Goal: Task Accomplishment & Management: Use online tool/utility

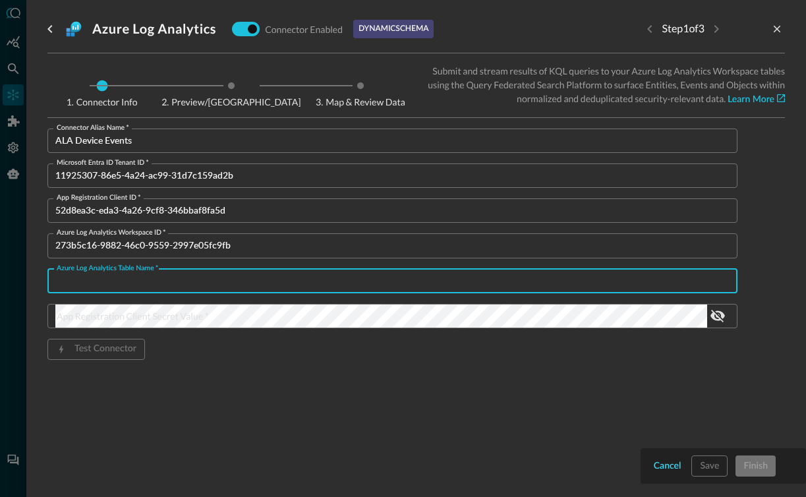
click at [659, 456] on button "Cancel" at bounding box center [667, 466] width 33 height 21
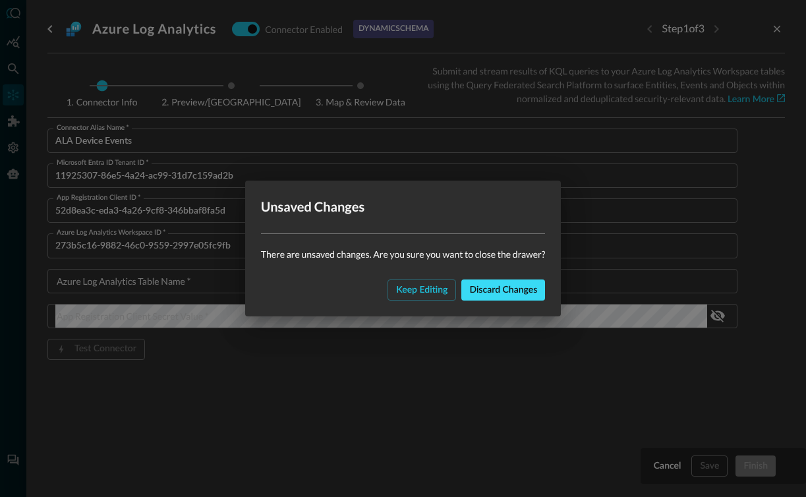
click at [498, 293] on div "Discard changes" at bounding box center [503, 290] width 68 height 16
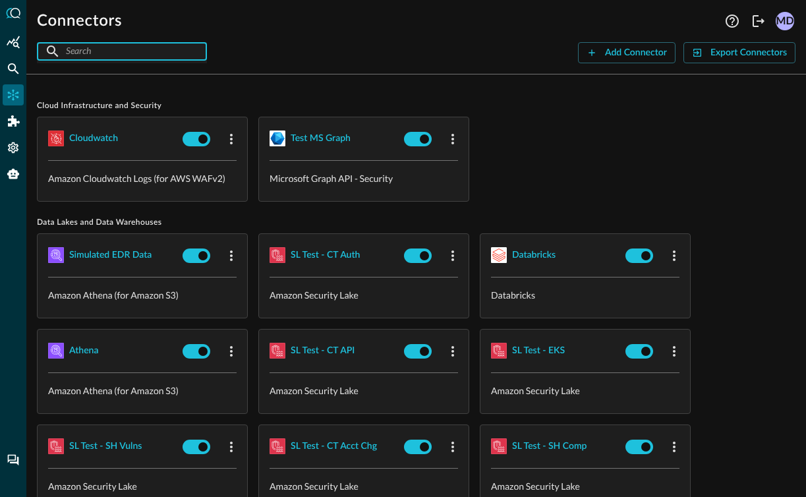
click at [146, 51] on input "text" at bounding box center [121, 51] width 111 height 24
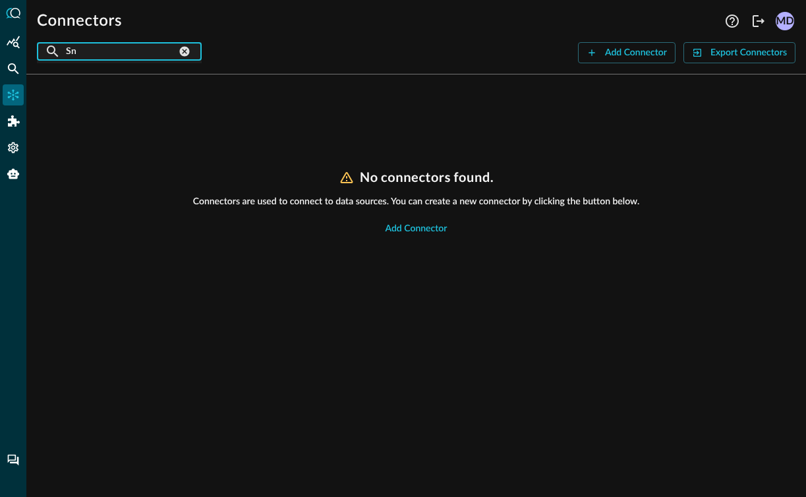
type input "S"
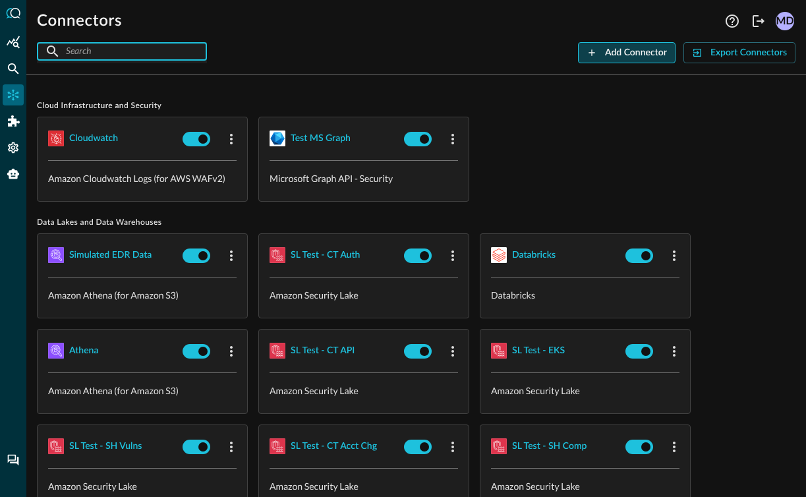
click at [605, 51] on div "Add Connector" at bounding box center [636, 53] width 62 height 16
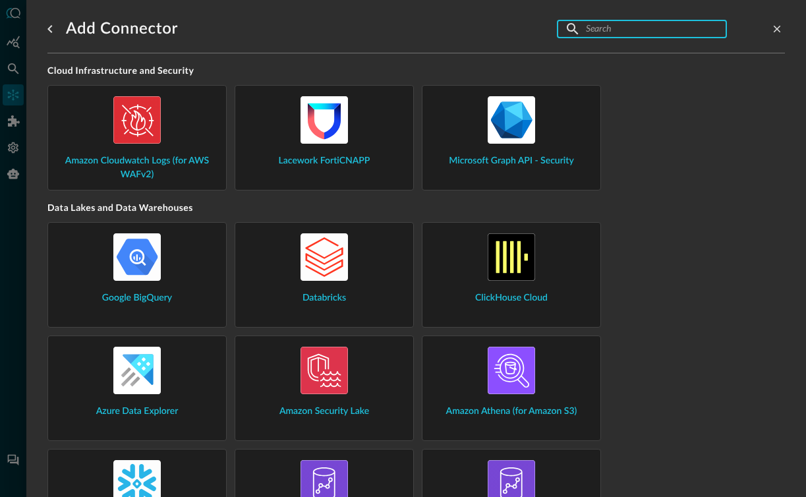
click at [599, 39] on input "text" at bounding box center [641, 28] width 111 height 24
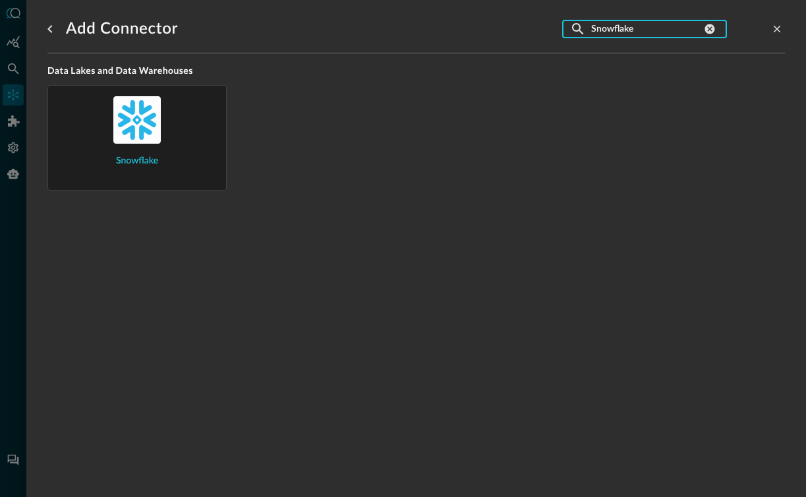
type input "Snowflake"
click at [131, 119] on img at bounding box center [136, 119] width 47 height 47
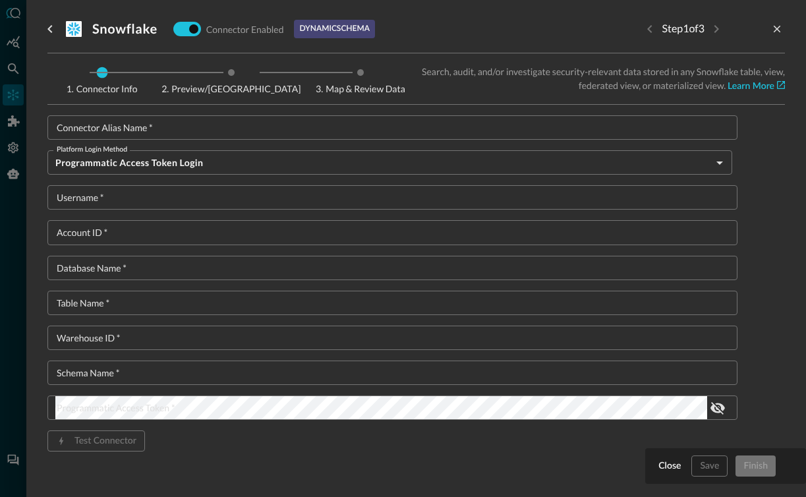
click at [156, 122] on input "Connector Alias Name   *" at bounding box center [396, 127] width 682 height 24
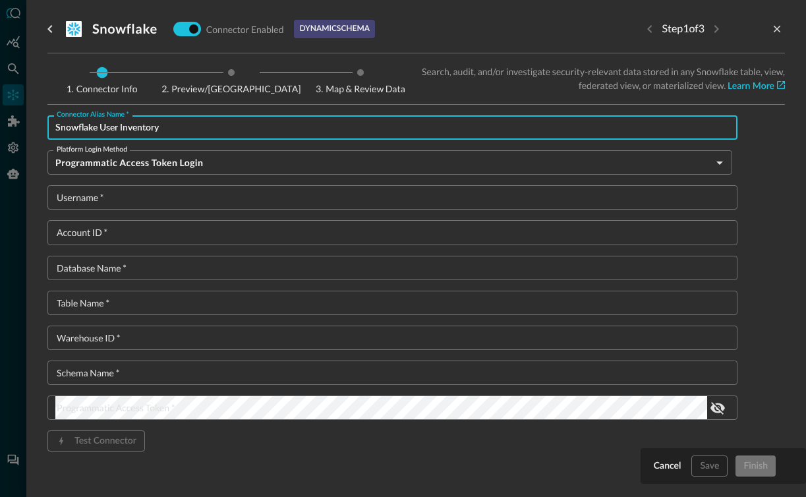
click at [102, 125] on input "Snowflake User Inventory" at bounding box center [396, 127] width 682 height 24
click at [163, 127] on input "Snowflake User Inventory" at bounding box center [396, 127] width 682 height 24
click at [102, 125] on input "Snowflake User Inv" at bounding box center [396, 127] width 682 height 24
type input "Snowflake ATB User Inv"
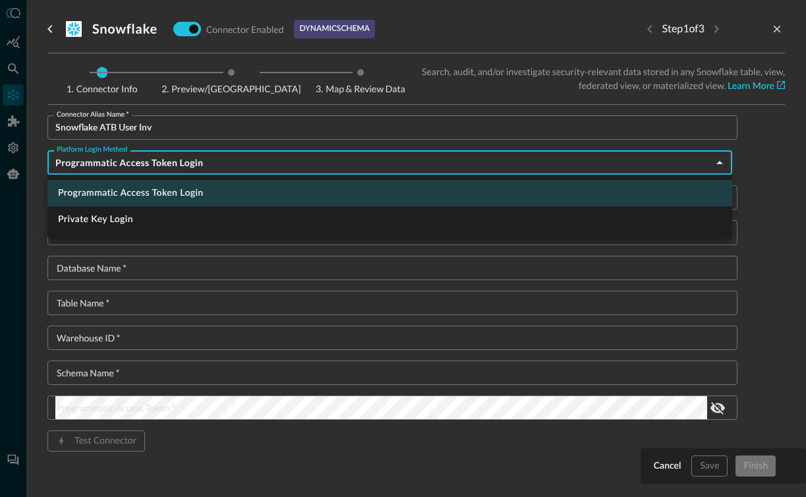
click at [269, 152] on body "Connectors Help Logout MD ​ ​ Add Connector Export Connectors Cloud Infrastruct…" at bounding box center [403, 248] width 806 height 497
click at [270, 153] on div at bounding box center [403, 248] width 806 height 497
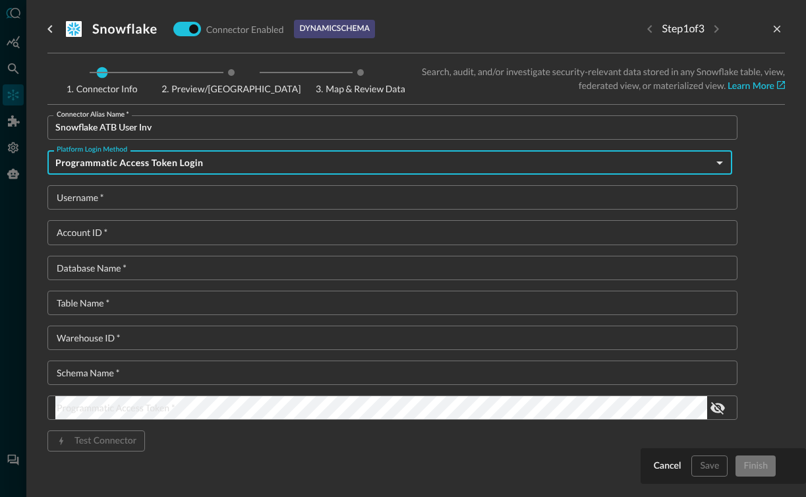
click at [721, 167] on body "Connectors Help Logout MD ​ ​ Add Connector Export Connectors Cloud Infrastruct…" at bounding box center [403, 248] width 806 height 497
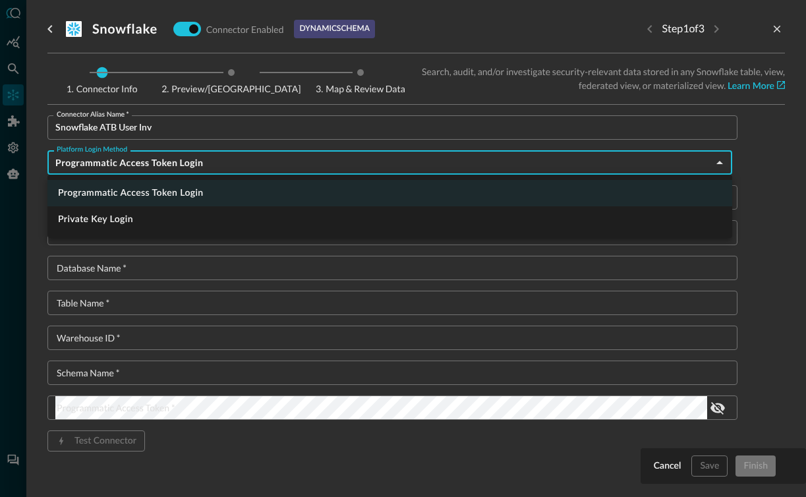
click at [724, 169] on div at bounding box center [403, 248] width 806 height 497
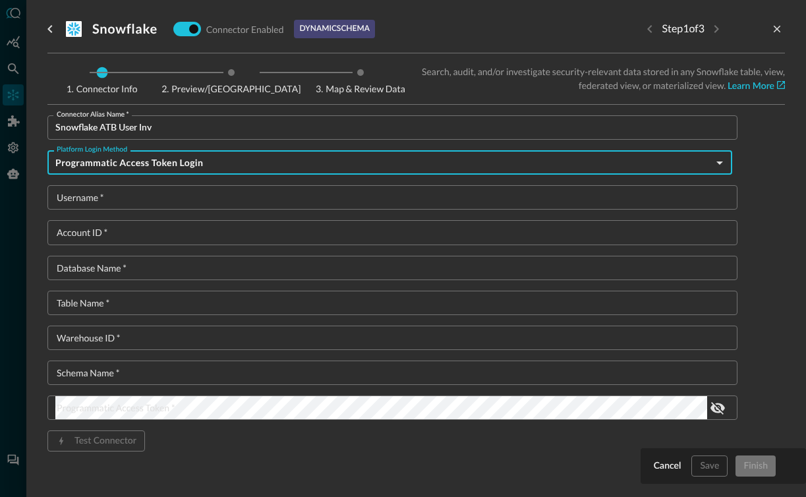
click at [282, 187] on input "Username   *" at bounding box center [396, 197] width 682 height 24
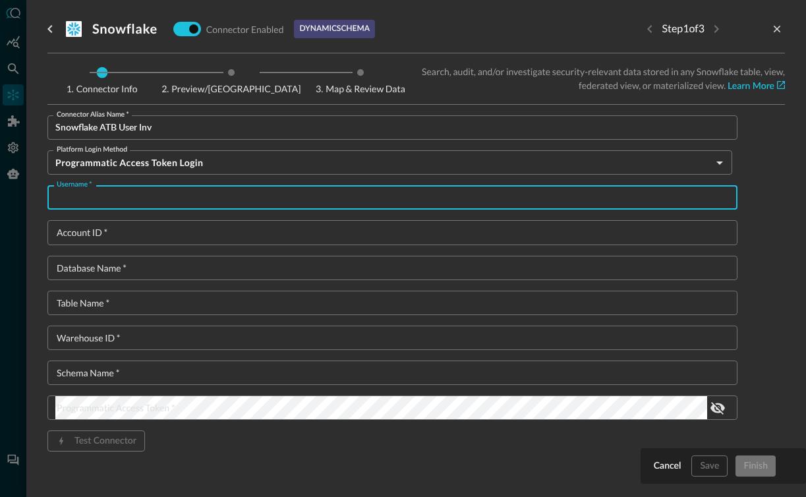
paste input "QE_SNOWFLAKE"
type input "QE_SNOWFLAKE"
click at [269, 237] on input "Account ID   *" at bounding box center [396, 232] width 682 height 24
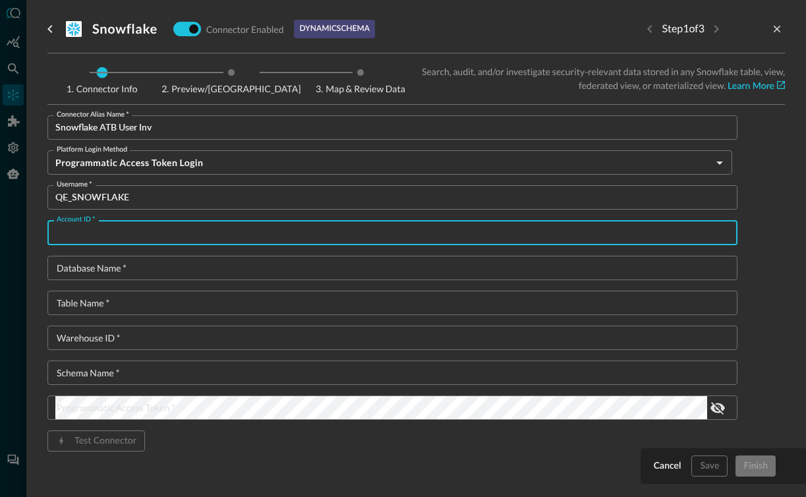
paste input "IUAMMSI-MR41907"
type input "IUAMMSI-MR41907"
click at [223, 265] on input "Database Name   *" at bounding box center [396, 268] width 682 height 24
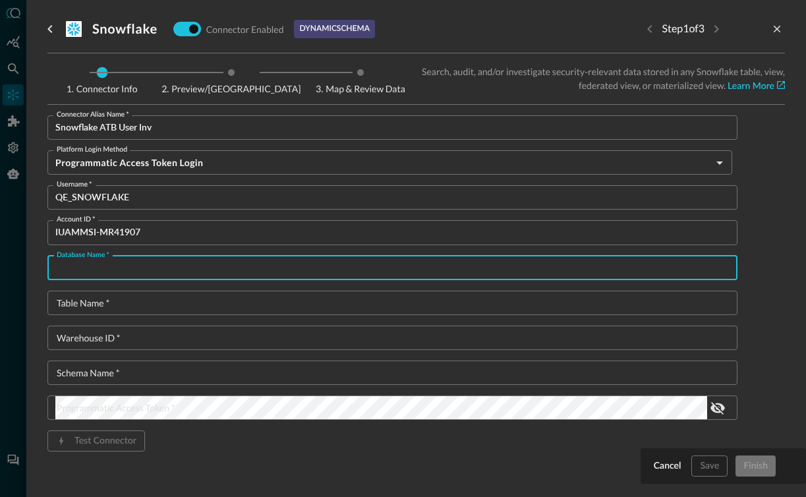
paste input "QUERY_FOR_QUERY"
type input "QUERY_FOR_QUERY"
click at [188, 312] on input "Table Name   *" at bounding box center [396, 303] width 682 height 24
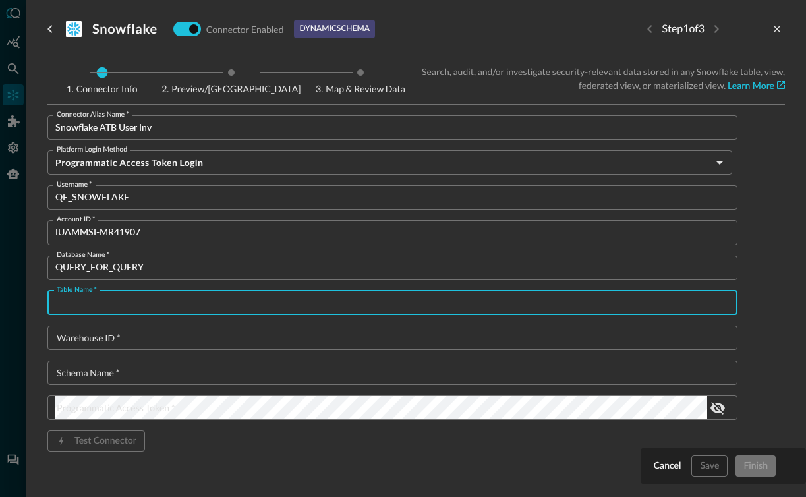
paste input "ATB_USER_INVENTORY"
type input "ATB_USER_INVENTORY"
click at [200, 345] on input "Warehouse ID   *" at bounding box center [396, 338] width 682 height 24
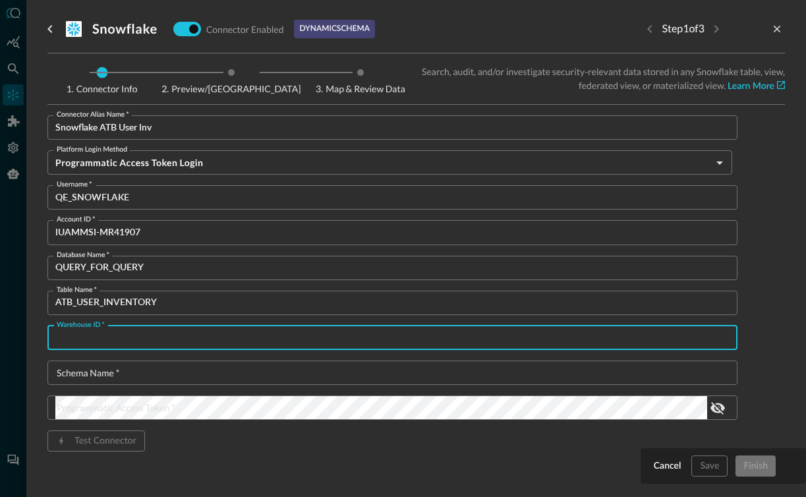
paste input "COMPUTE_WH"
type input "COMPUTE_WH"
click at [171, 378] on input "Schema Name   *" at bounding box center [396, 373] width 682 height 24
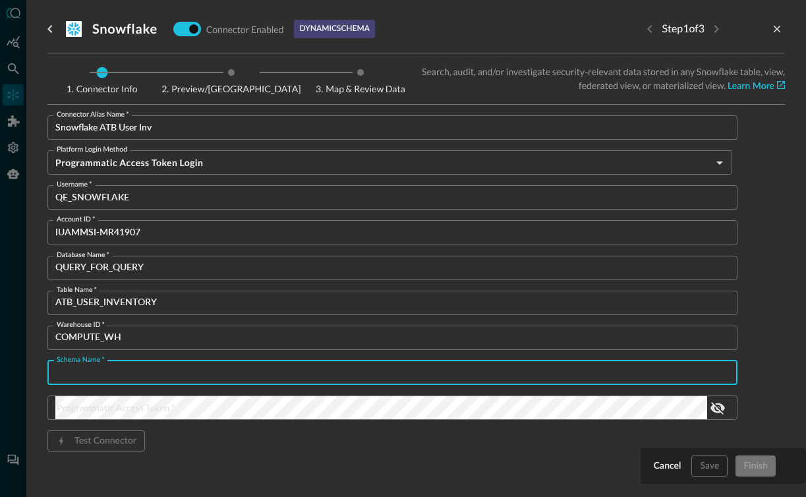
paste input "SUPER_SASS_V3"
type input "SUPER_SASS_V3"
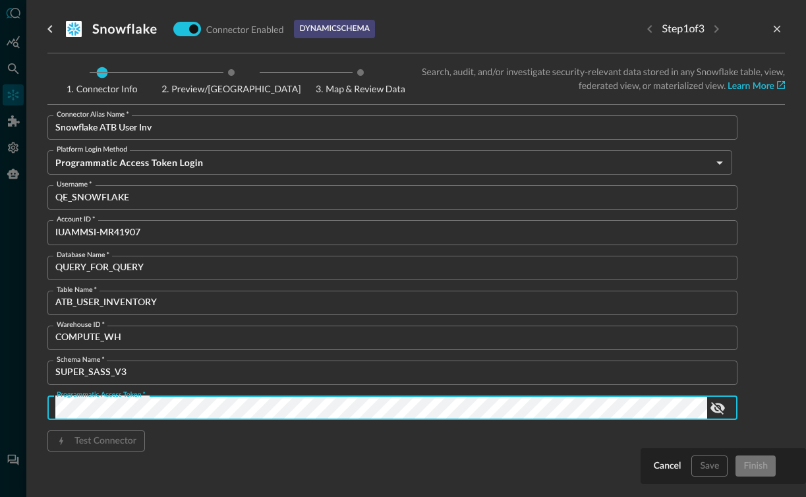
scroll to position [18, 0]
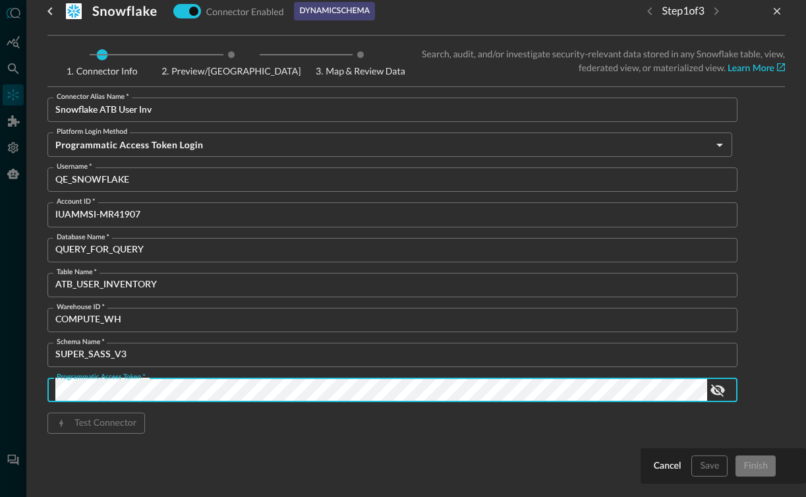
click at [515, 441] on div "Connector Alias Name   * Snowflake ATB User Inv Connector Alias Name   * Platfo…" at bounding box center [392, 287] width 690 height 378
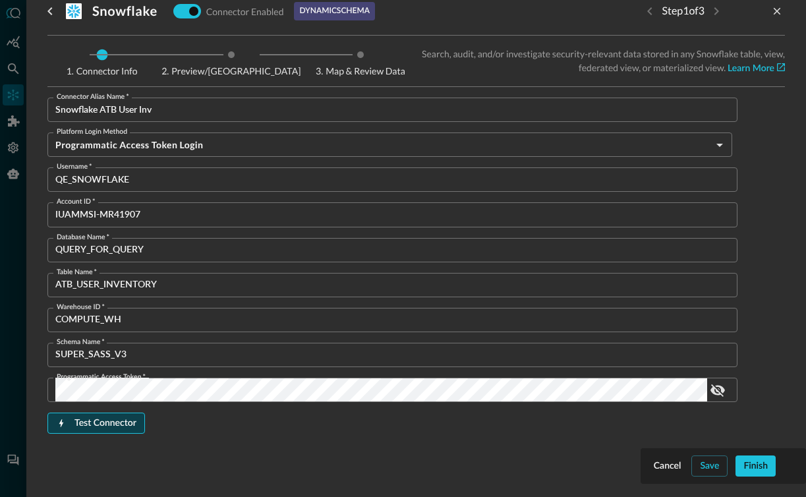
click at [127, 425] on div "Test Connector" at bounding box center [106, 423] width 62 height 16
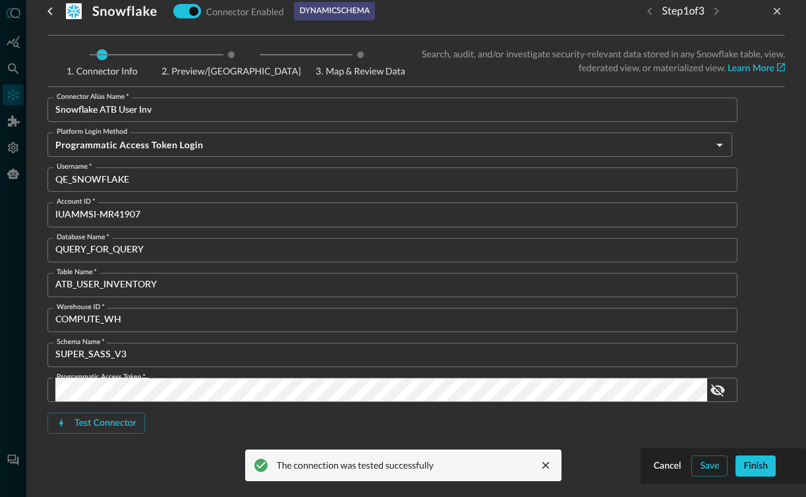
click at [539, 462] on button "close message" at bounding box center [546, 466] width 16 height 16
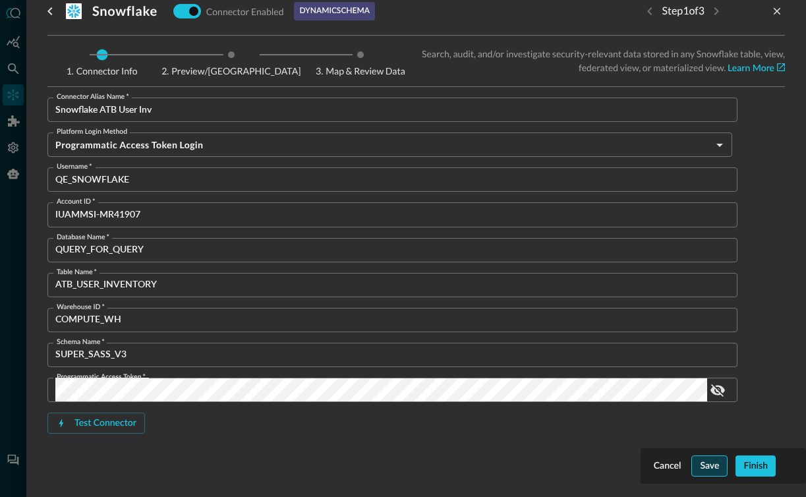
click at [708, 465] on div "Save" at bounding box center [709, 466] width 19 height 16
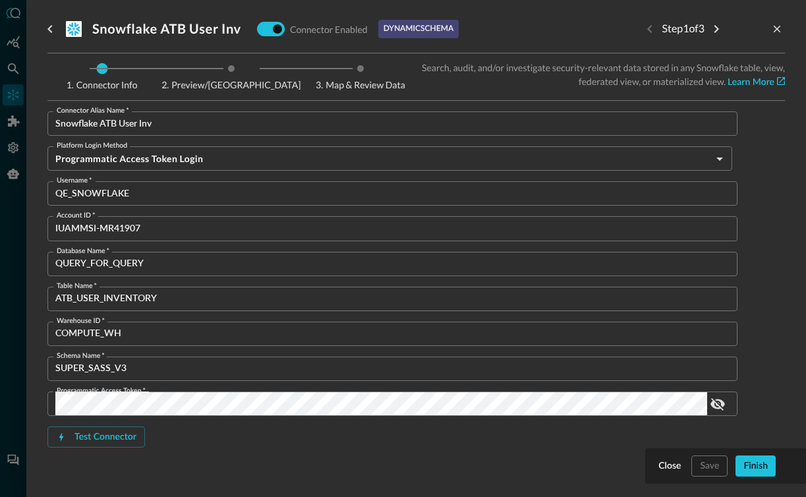
scroll to position [10, 0]
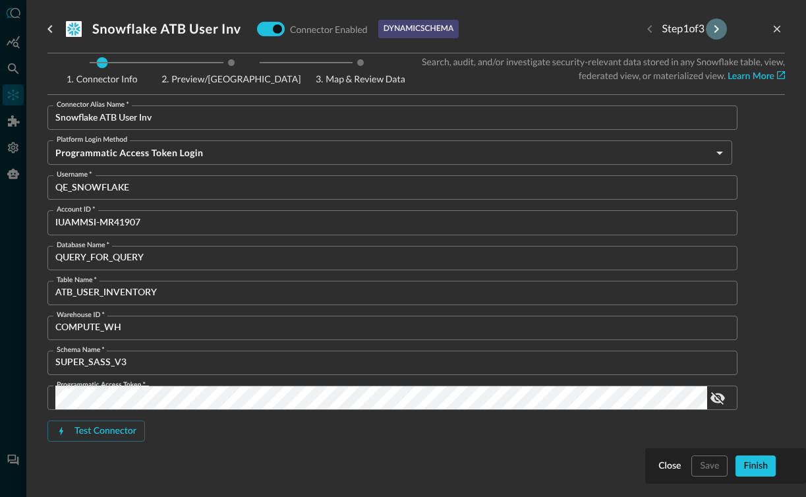
click at [715, 28] on icon "Next step" at bounding box center [717, 29] width 16 height 16
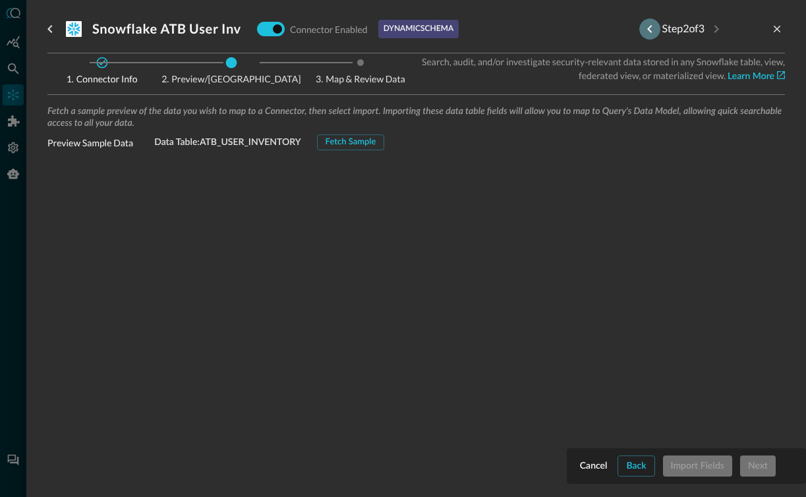
click at [642, 31] on icon "Previous step" at bounding box center [650, 29] width 16 height 16
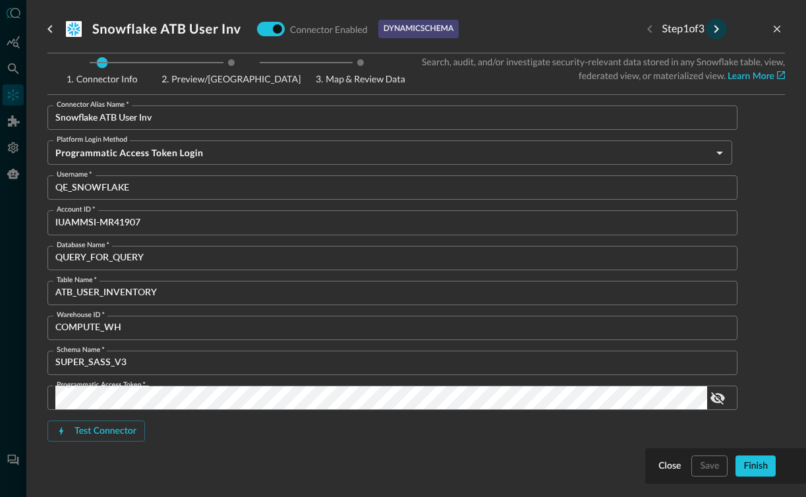
click at [714, 34] on icon "Next step" at bounding box center [717, 29] width 16 height 16
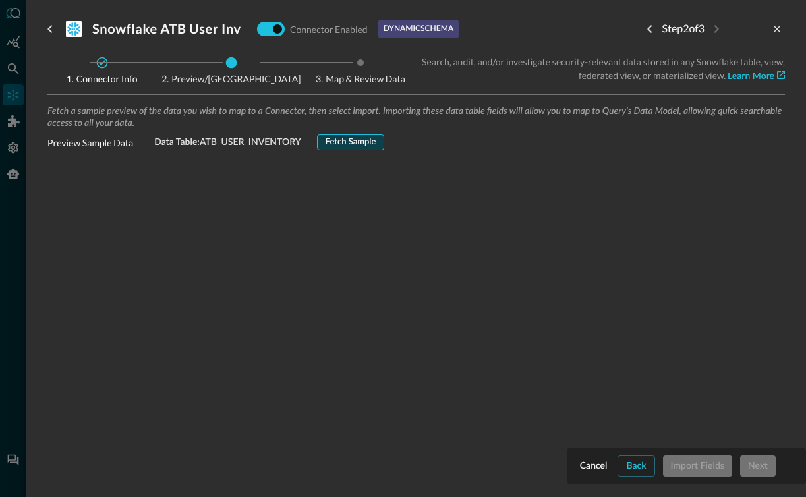
click at [363, 147] on div "Fetch Sample" at bounding box center [351, 142] width 51 height 15
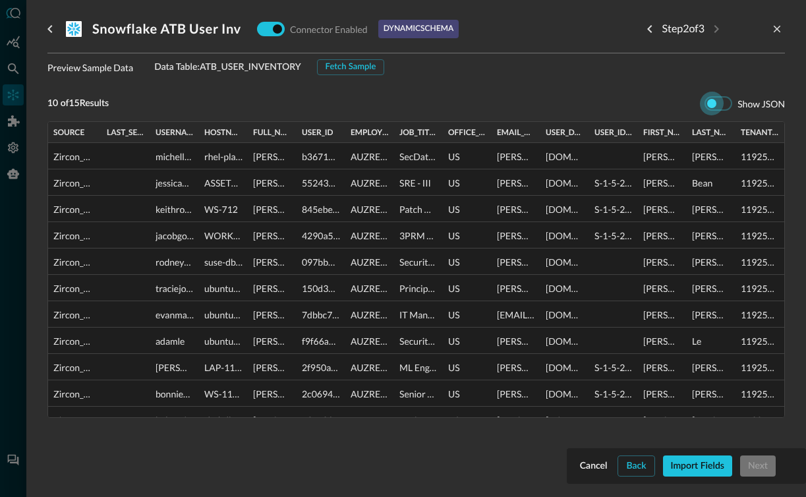
click at [717, 102] on input "checkbox" at bounding box center [711, 103] width 73 height 24
checkbox input "true"
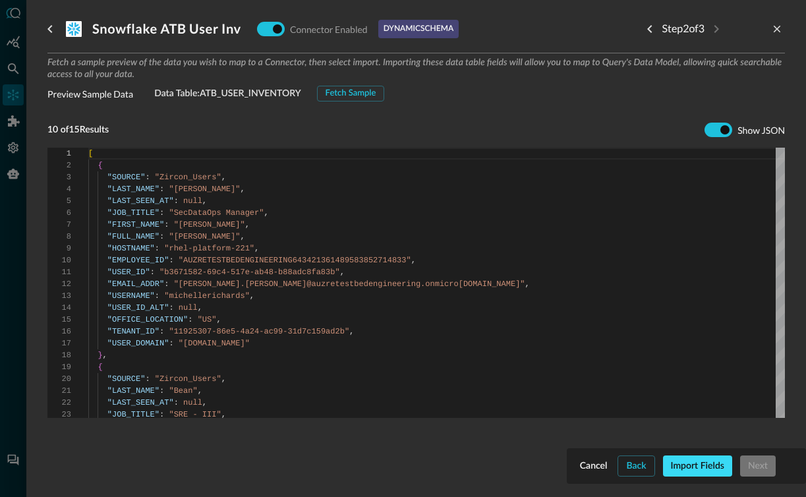
click at [698, 469] on div "Import Fields" at bounding box center [697, 466] width 53 height 16
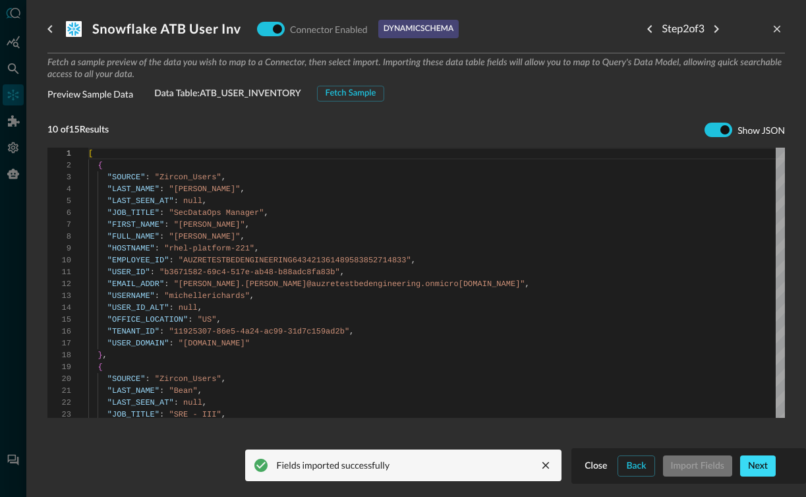
click at [758, 464] on div "Next" at bounding box center [758, 466] width 20 height 16
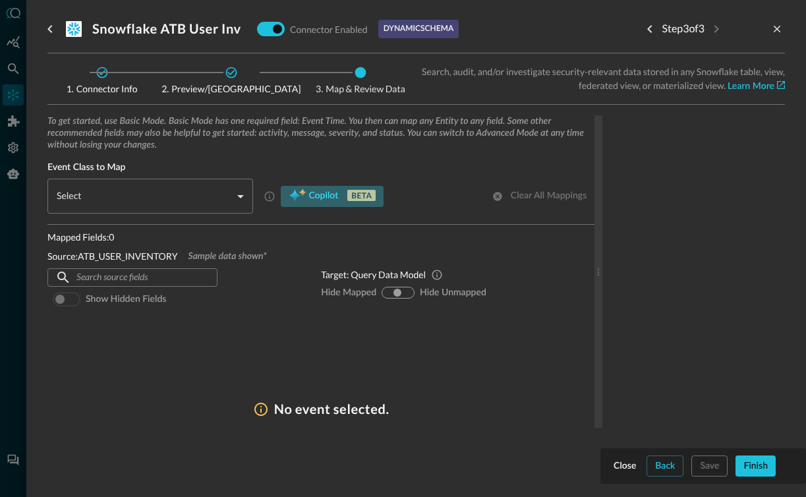
click at [320, 200] on span "Copilot" at bounding box center [324, 196] width 30 height 16
click at [237, 195] on div "​" at bounding box center [154, 196] width 198 height 35
click at [186, 187] on div "​" at bounding box center [154, 196] width 198 height 35
click at [301, 369] on div "To get started, use Basic Mode. Basic Mode has one required field: Event Time. …" at bounding box center [320, 277] width 547 height 324
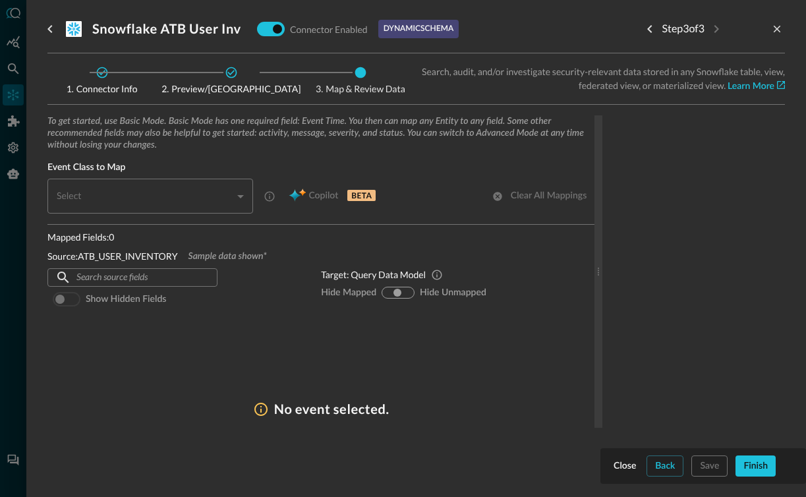
click at [156, 285] on input "text" at bounding box center [131, 278] width 111 height 24
type input "CLASS_USER_INVENTORY"
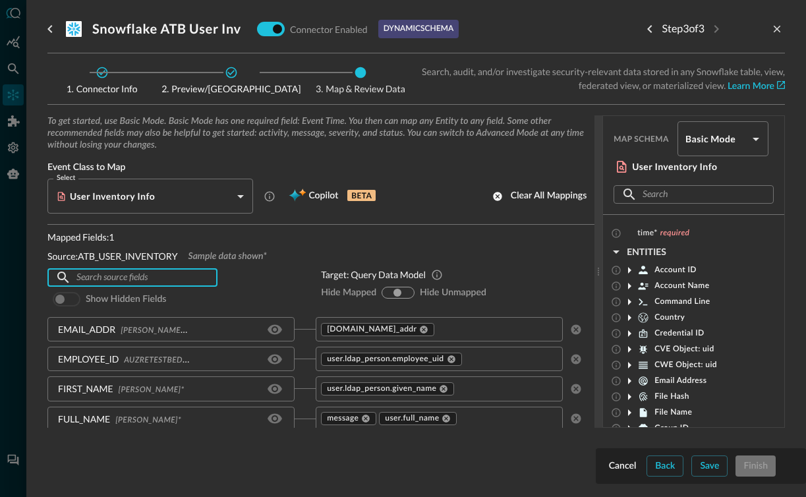
click at [395, 293] on input "show-all" at bounding box center [398, 293] width 8 height 8
click at [398, 292] on input "show-all" at bounding box center [398, 293] width 8 height 8
click at [391, 291] on input "hide-mapped" at bounding box center [388, 293] width 8 height 8
radio input "true"
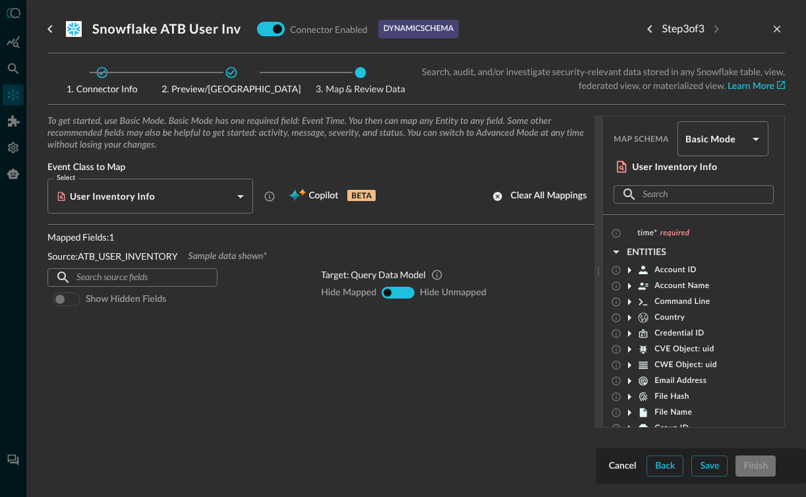
click at [409, 291] on input "hide-unmapped" at bounding box center [407, 293] width 8 height 8
radio input "true"
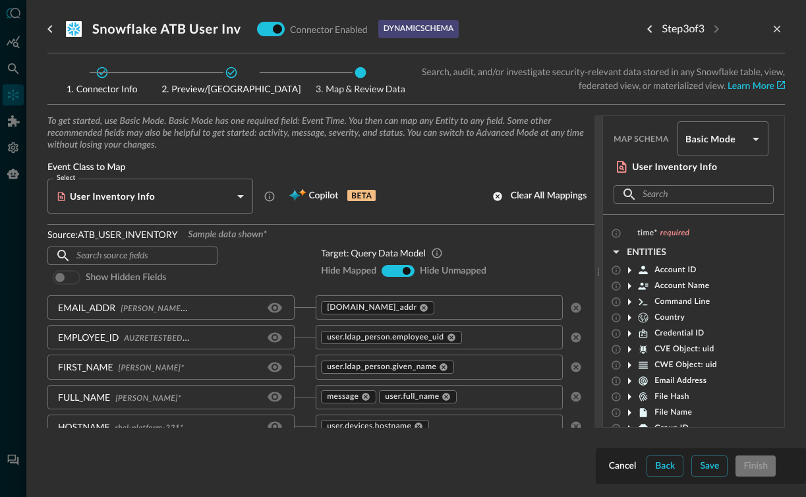
scroll to position [23, 0]
click at [61, 278] on span at bounding box center [67, 276] width 28 height 15
click at [68, 277] on span at bounding box center [67, 276] width 28 height 15
click at [77, 276] on span at bounding box center [67, 276] width 28 height 15
click at [73, 276] on span at bounding box center [67, 276] width 28 height 15
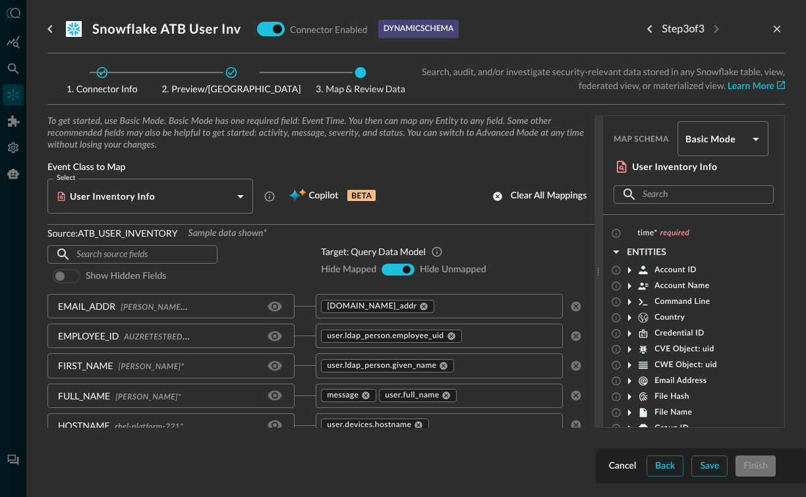
click at [399, 272] on input "show-all" at bounding box center [398, 270] width 8 height 8
radio input "true"
click at [71, 278] on span at bounding box center [67, 276] width 28 height 15
click at [54, 275] on span at bounding box center [67, 276] width 28 height 15
click at [64, 277] on span at bounding box center [67, 276] width 28 height 15
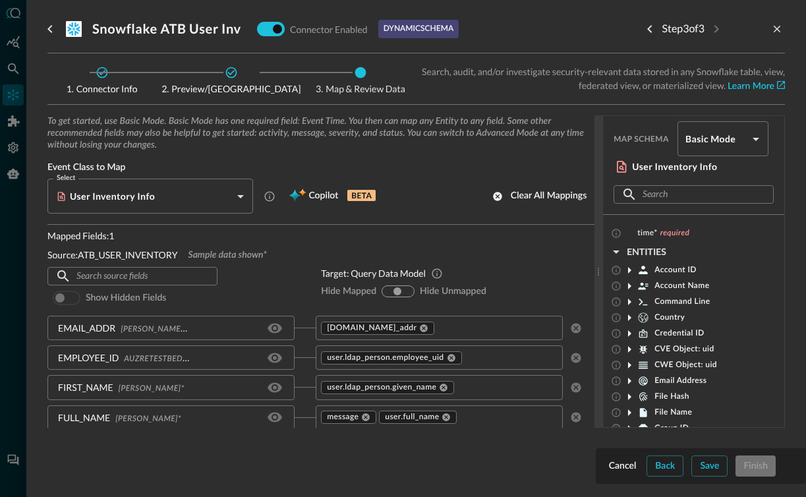
scroll to position [0, 0]
click at [65, 298] on span at bounding box center [67, 299] width 28 height 15
click at [72, 301] on span at bounding box center [67, 299] width 28 height 15
click at [144, 276] on input "text" at bounding box center [131, 278] width 111 height 24
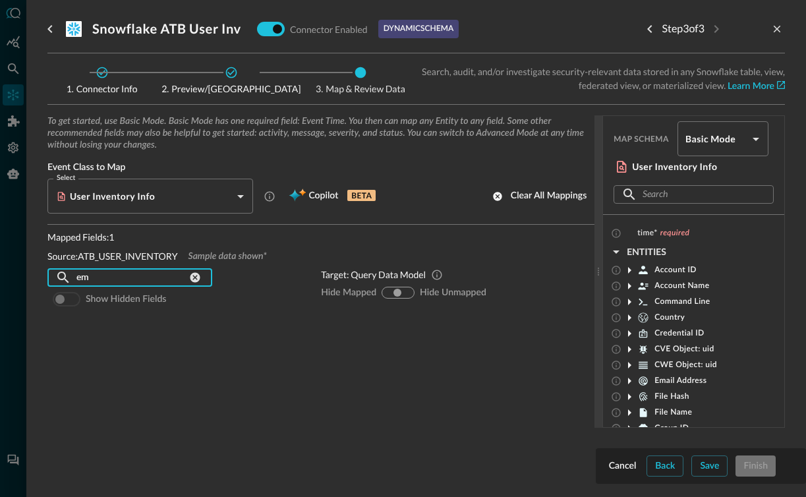
type input "e"
type input "EMAIL"
click at [194, 282] on icon "Clear source field search" at bounding box center [196, 278] width 10 height 10
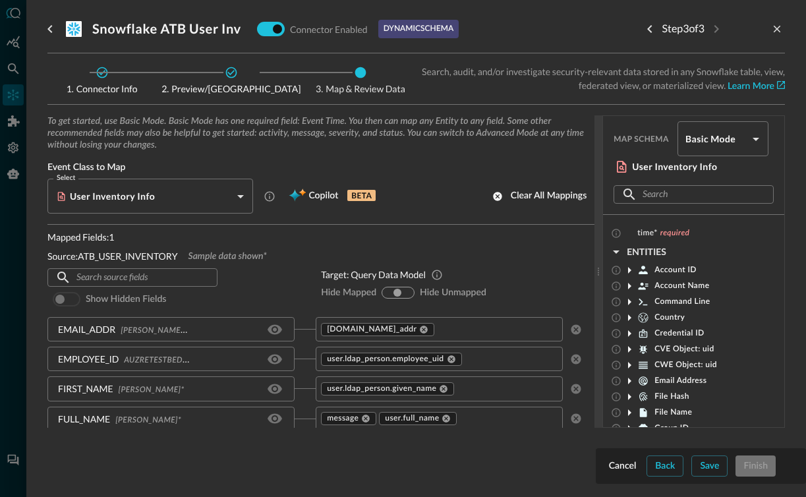
click at [655, 197] on input "text" at bounding box center [693, 195] width 101 height 24
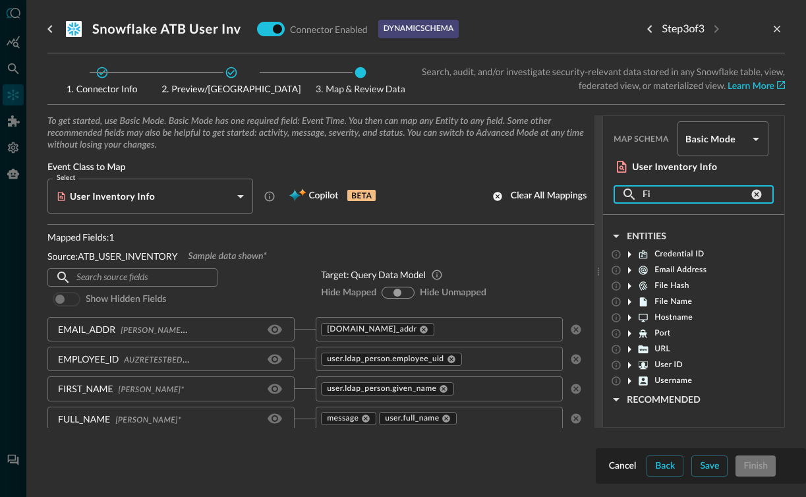
type input "F"
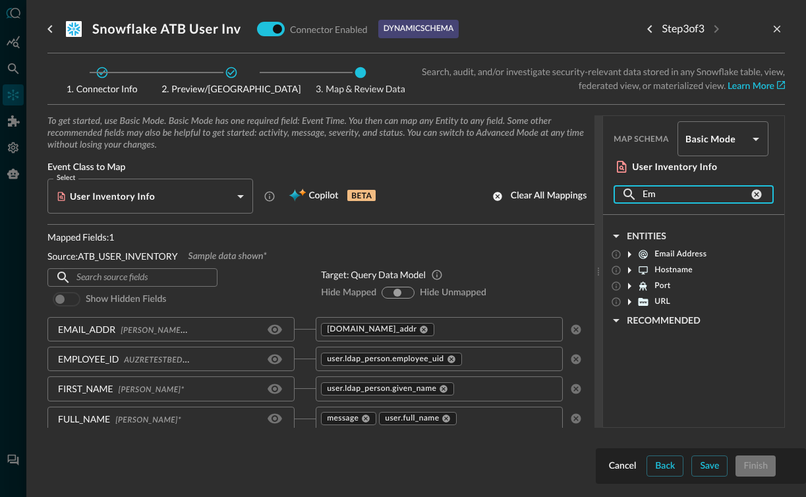
type input "E"
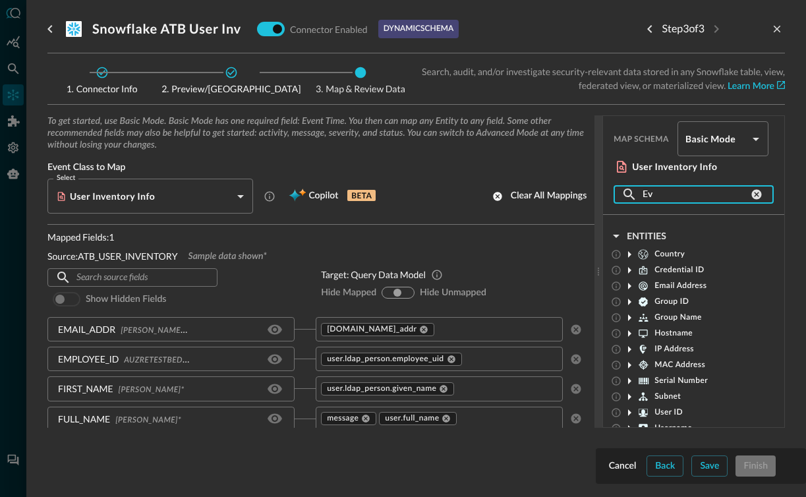
type input "E"
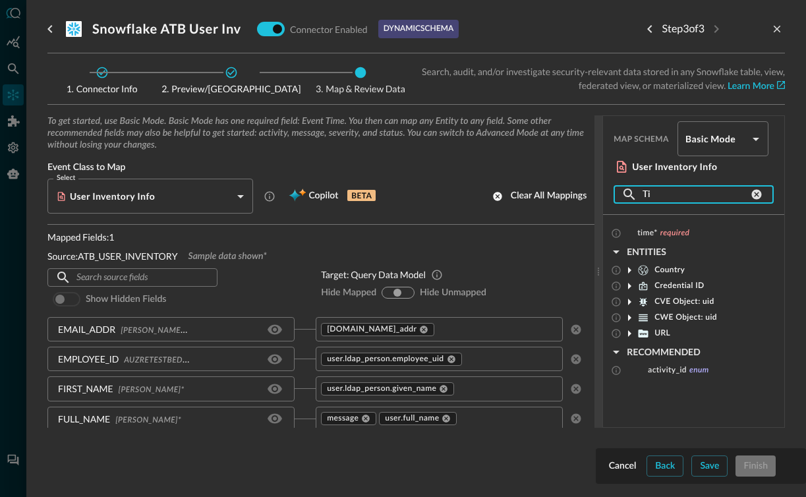
type input "T"
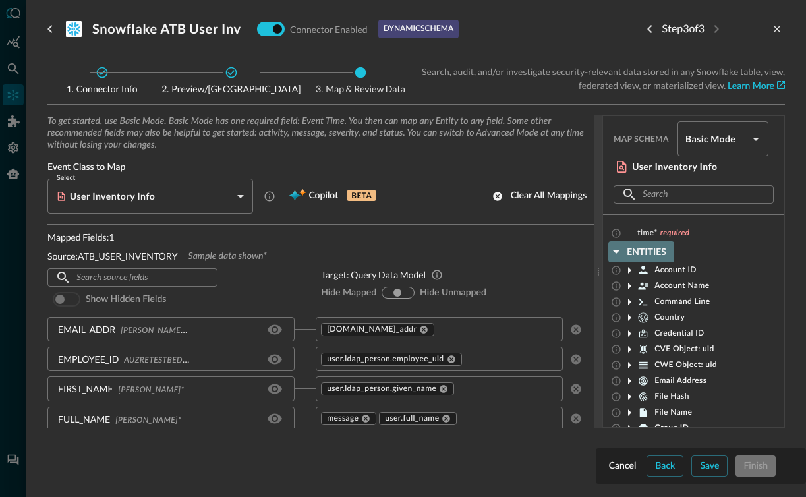
click at [617, 253] on icon "button" at bounding box center [617, 252] width 16 height 16
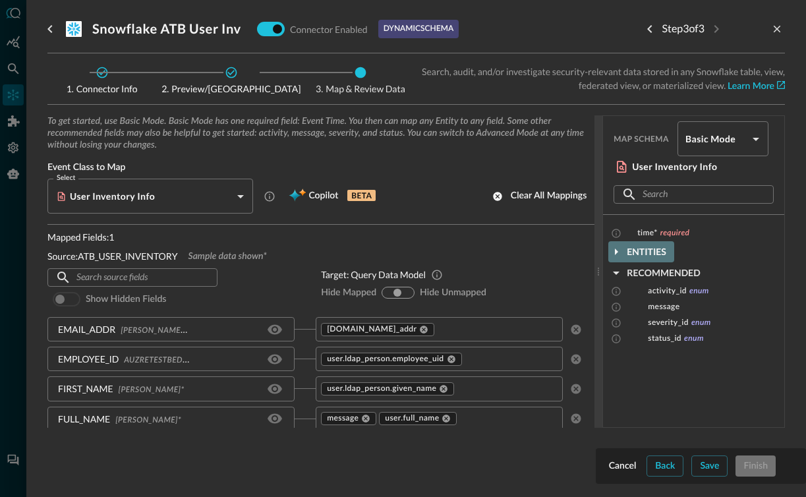
click at [617, 253] on icon "button" at bounding box center [617, 252] width 16 height 16
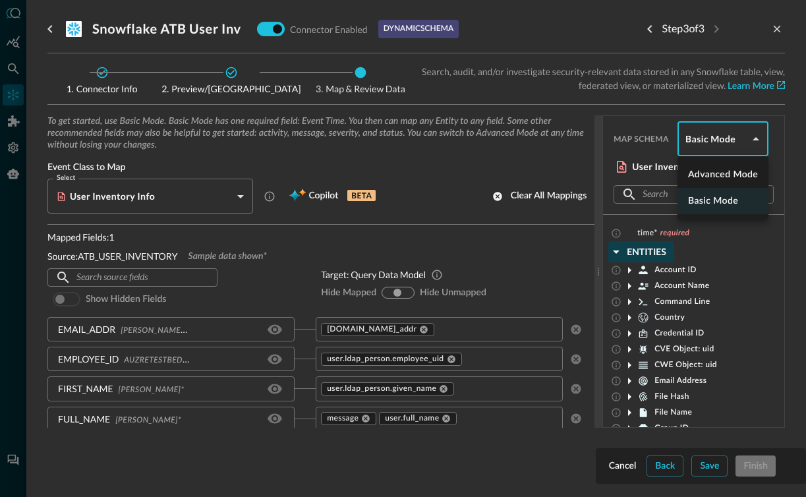
click at [715, 137] on body "Connectors Help Logout MD ​ ​ Add Connector Export Connectors Cloud Infrastruct…" at bounding box center [403, 248] width 806 height 497
click at [713, 170] on li "Advanced Mode" at bounding box center [723, 175] width 91 height 26
type input "advanced"
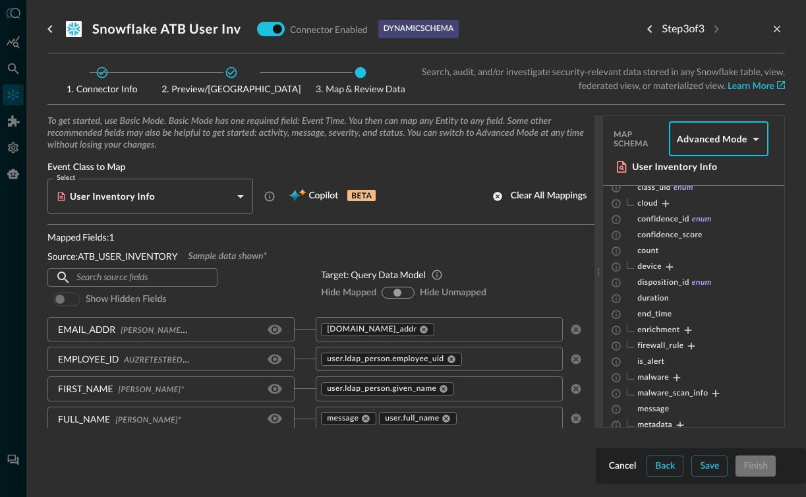
scroll to position [180, 0]
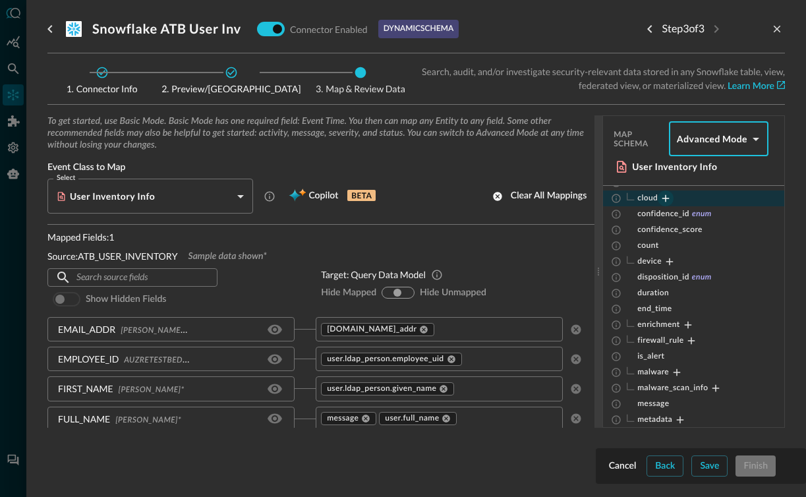
click at [668, 199] on icon "Expand" at bounding box center [666, 199] width 12 height 12
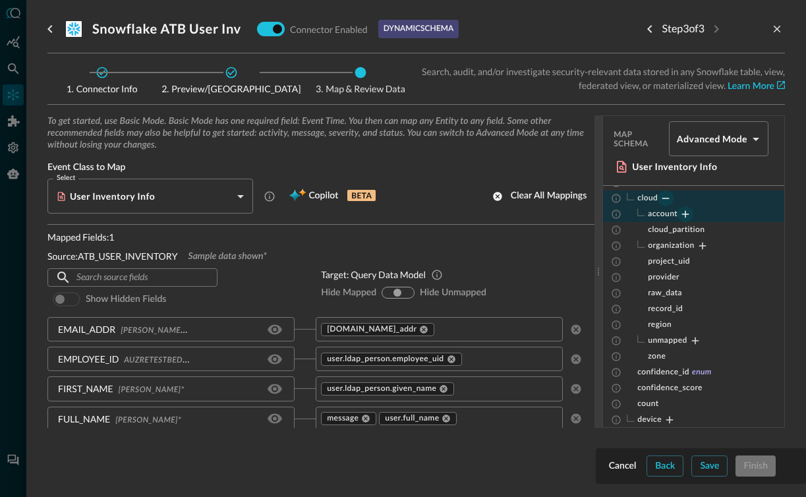
click at [686, 213] on icon "Expand" at bounding box center [686, 214] width 12 height 12
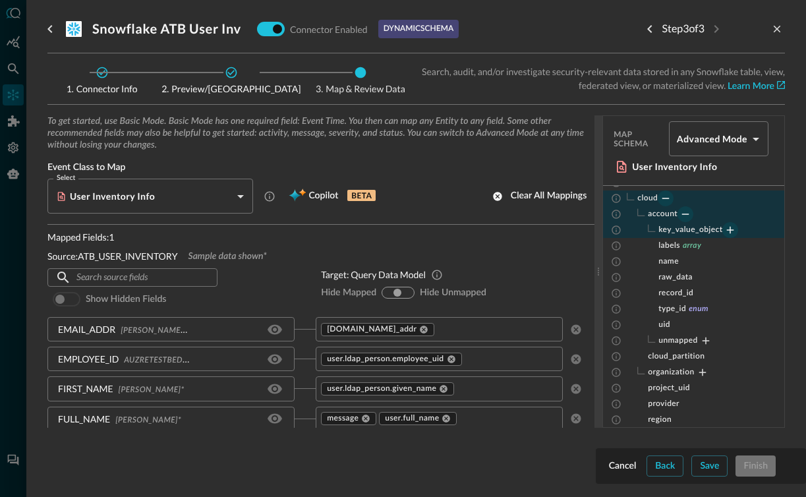
click at [731, 231] on icon "Expand" at bounding box center [730, 230] width 7 height 7
click at [668, 196] on icon "Collapse" at bounding box center [666, 199] width 12 height 12
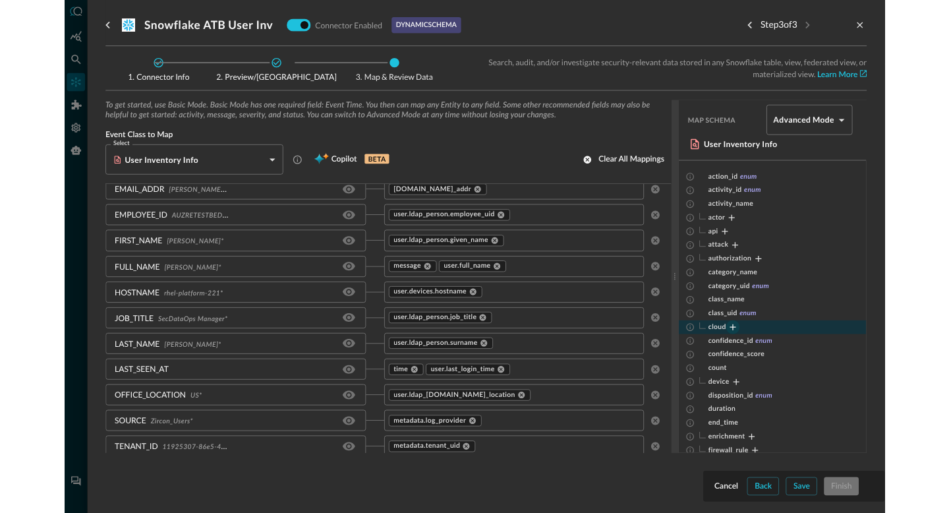
scroll to position [69, 0]
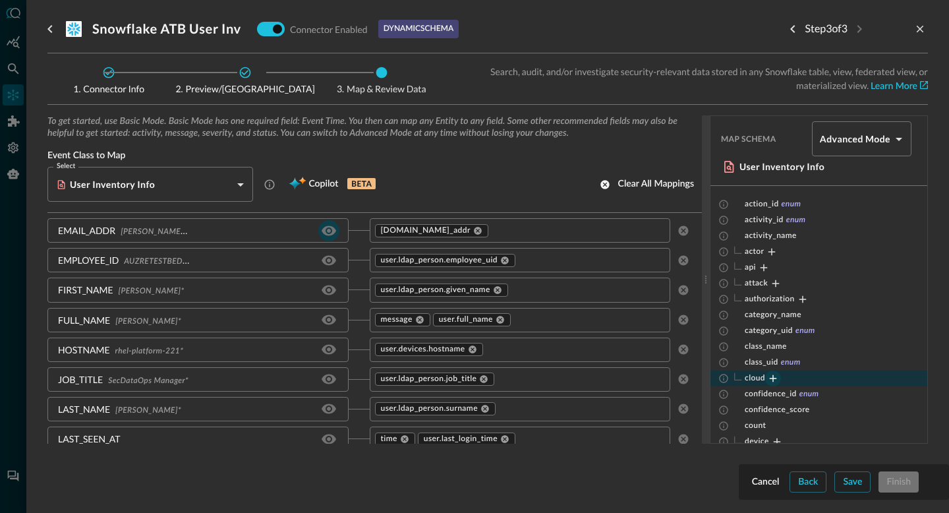
click at [332, 231] on icon "Hide/Show source field" at bounding box center [329, 230] width 15 height 10
click at [332, 230] on icon "Hide/Show source field" at bounding box center [329, 231] width 16 height 16
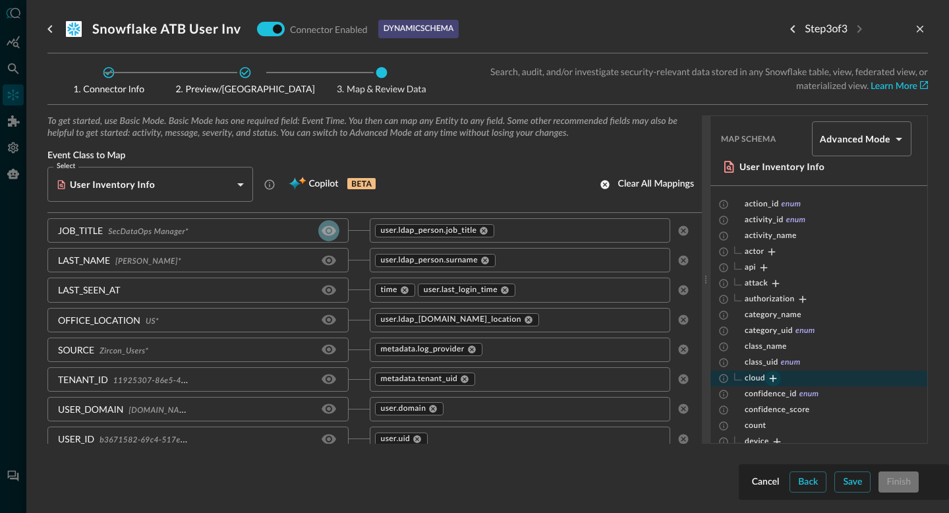
click at [332, 229] on icon "Hide/Show source field" at bounding box center [329, 231] width 16 height 16
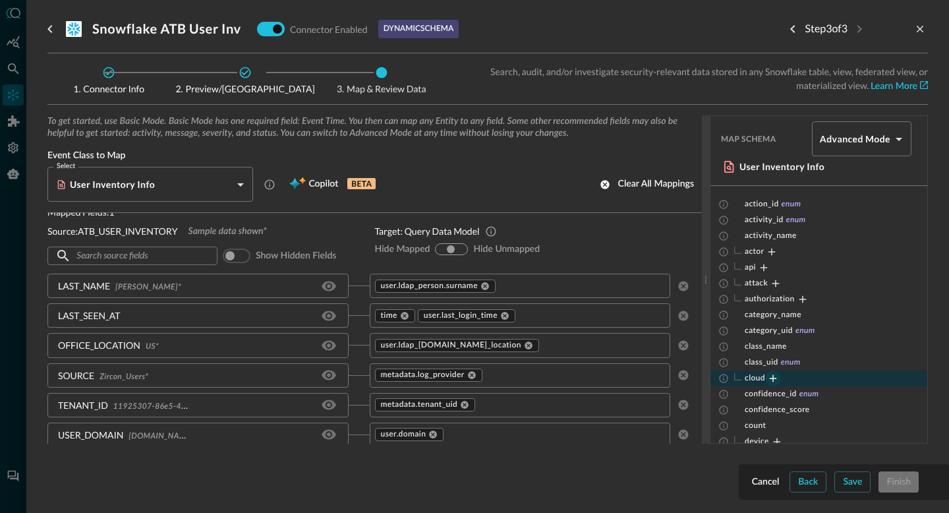
scroll to position [13, 0]
click at [328, 283] on icon "Hide/Show source field" at bounding box center [329, 287] width 15 height 10
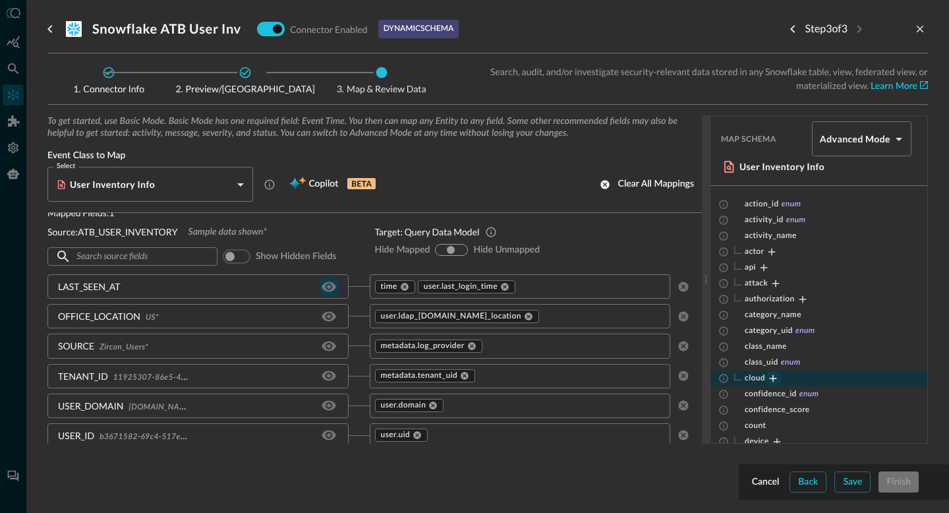
click at [328, 289] on icon "Hide/Show source field" at bounding box center [329, 287] width 16 height 16
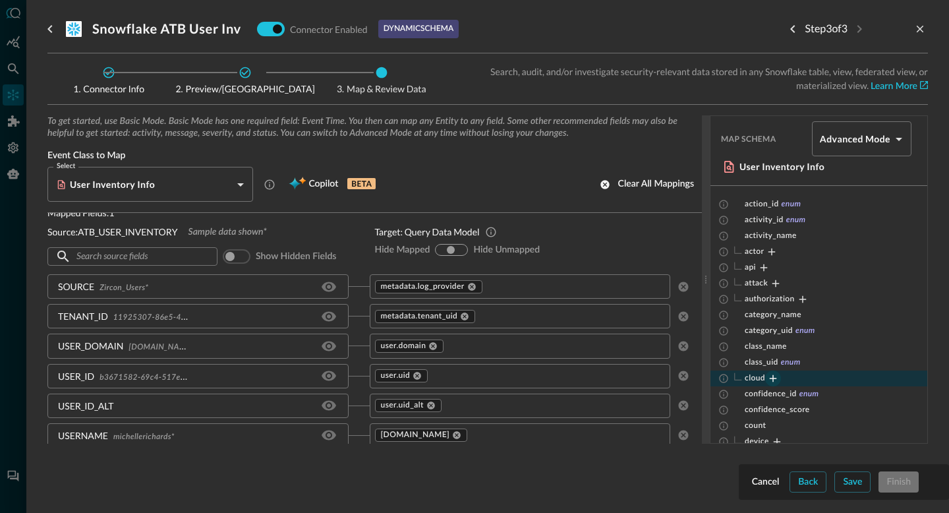
click at [328, 289] on icon "Hide/Show source field" at bounding box center [329, 287] width 16 height 16
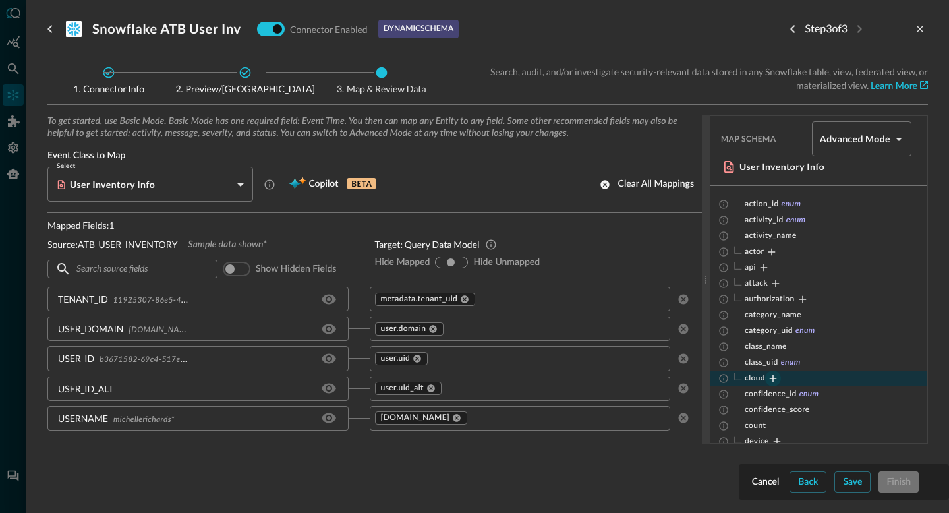
scroll to position [0, 0]
click at [328, 289] on button "Hide/Show source field" at bounding box center [328, 299] width 21 height 21
click at [330, 291] on icon "Hide/Show source field" at bounding box center [329, 299] width 16 height 16
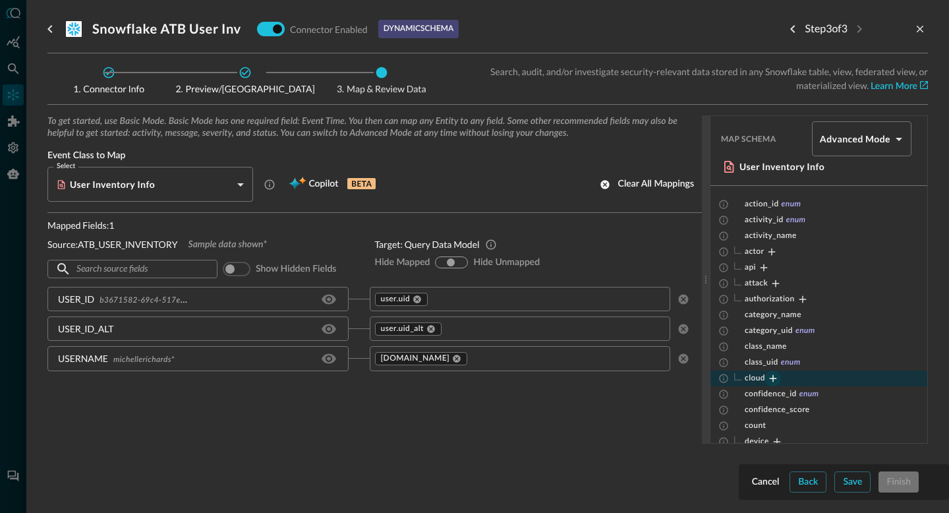
click at [330, 291] on icon "Hide/Show source field" at bounding box center [329, 299] width 16 height 16
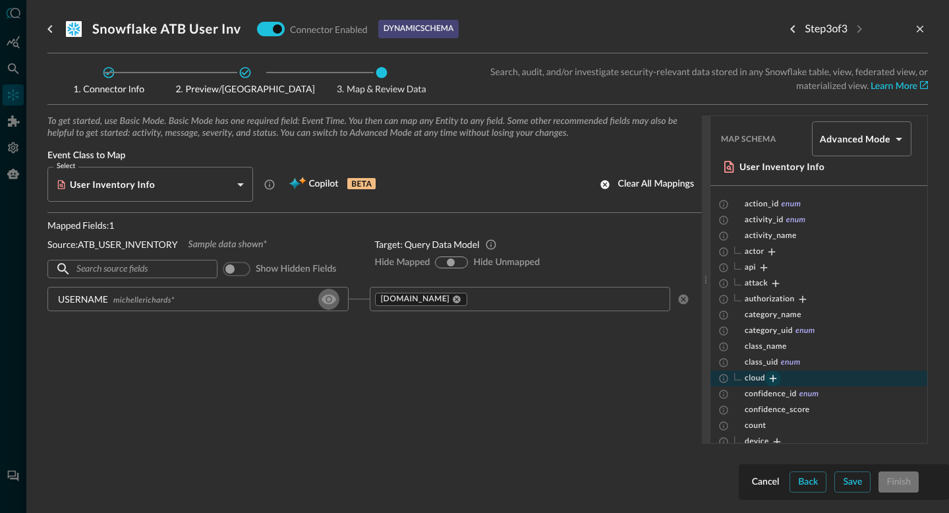
click at [330, 291] on icon "Hide/Show source field" at bounding box center [329, 299] width 16 height 16
click at [228, 270] on input "checkbox" at bounding box center [229, 268] width 73 height 24
checkbox input "true"
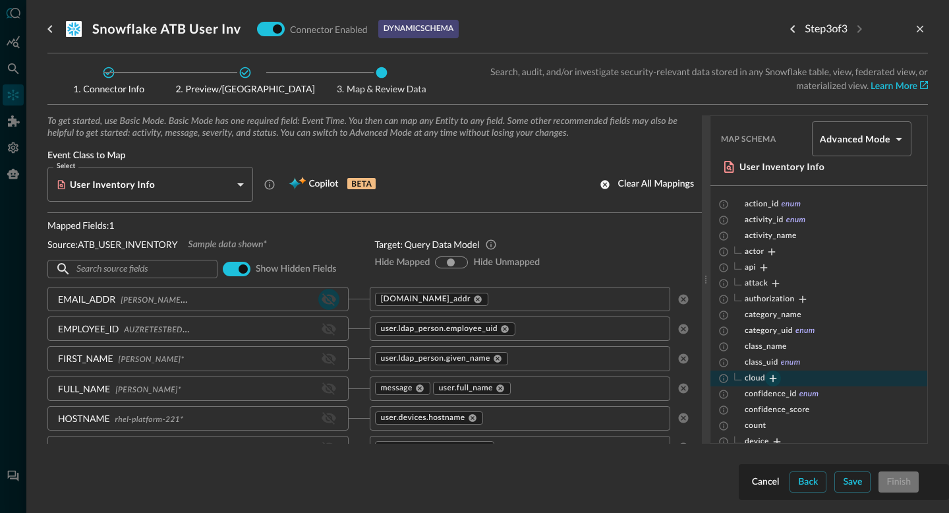
click at [327, 299] on icon "Hide/Show source field" at bounding box center [329, 299] width 15 height 13
click at [328, 330] on icon "Hide/Show source field" at bounding box center [329, 329] width 15 height 13
click at [328, 355] on icon "Hide/Show source field" at bounding box center [329, 359] width 15 height 13
click at [326, 384] on icon "Hide/Show source field" at bounding box center [329, 388] width 16 height 16
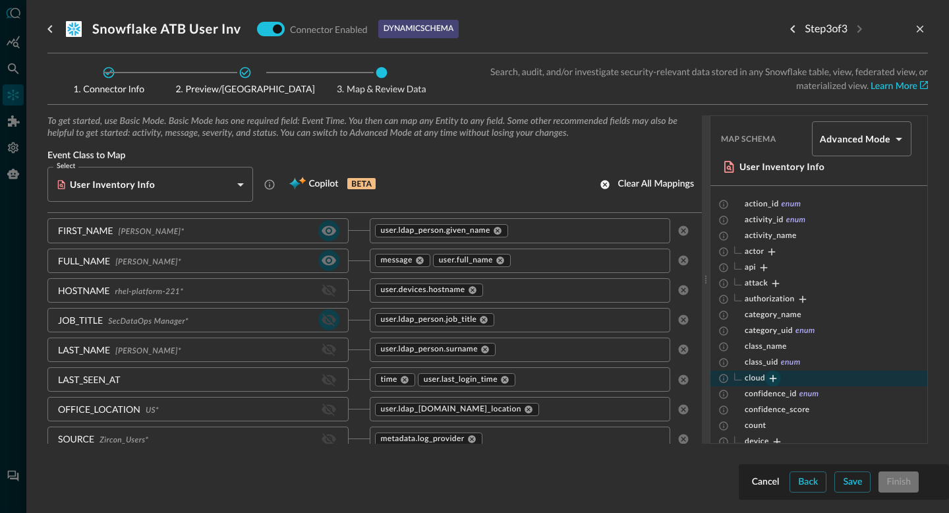
scroll to position [134, 0]
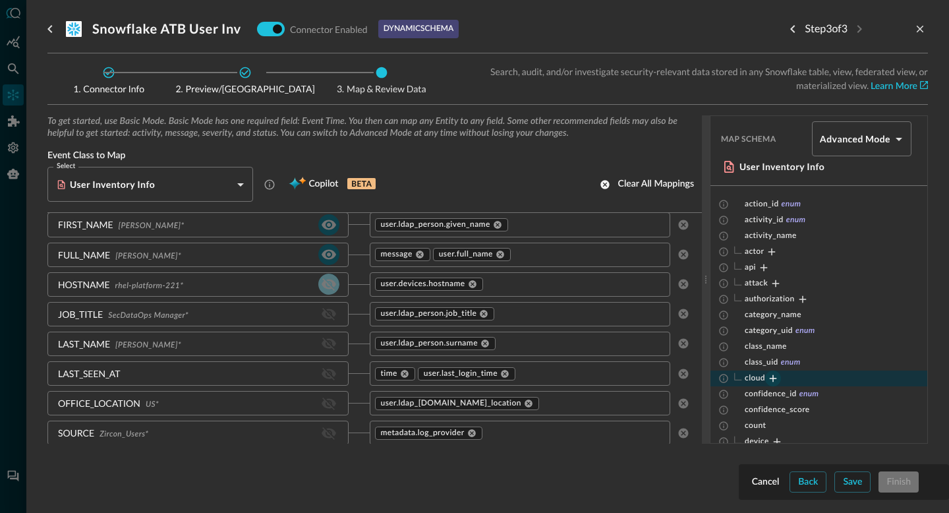
click at [327, 291] on icon "Hide/Show source field" at bounding box center [329, 284] width 16 height 16
click at [328, 312] on icon "Hide/Show source field" at bounding box center [329, 314] width 15 height 13
click at [330, 344] on icon "Hide/Show source field" at bounding box center [329, 344] width 16 height 16
click at [330, 373] on icon "Hide/Show source field" at bounding box center [329, 374] width 16 height 16
click at [328, 403] on icon "Hide/Show source field" at bounding box center [329, 404] width 15 height 13
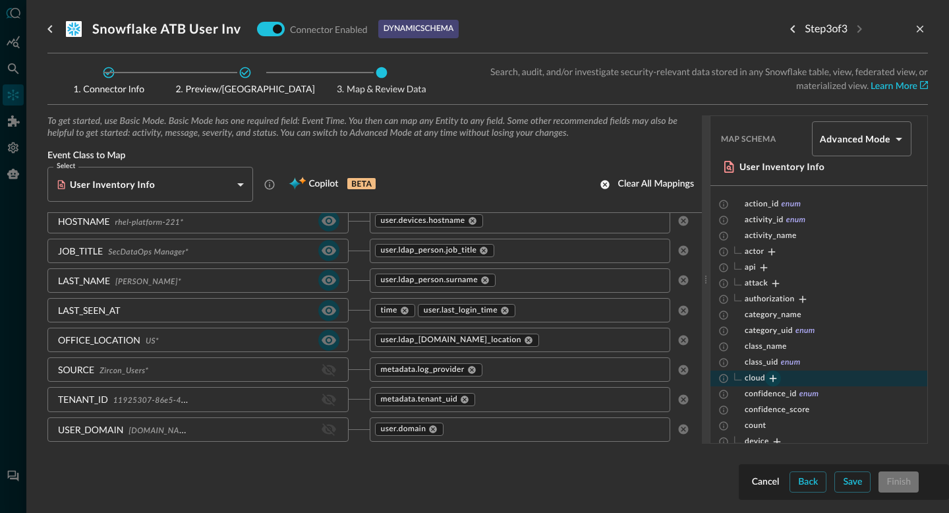
scroll to position [247, 0]
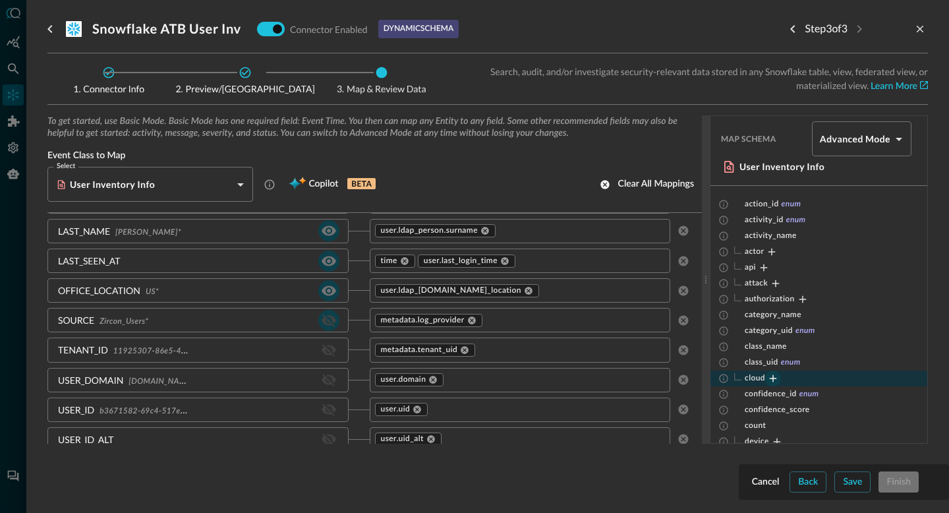
click at [327, 315] on icon "Hide/Show source field" at bounding box center [329, 320] width 15 height 13
click at [327, 349] on icon "Hide/Show source field" at bounding box center [329, 350] width 15 height 13
click at [328, 384] on icon "Hide/Show source field" at bounding box center [329, 380] width 15 height 13
click at [327, 411] on icon "Hide/Show source field" at bounding box center [329, 410] width 16 height 16
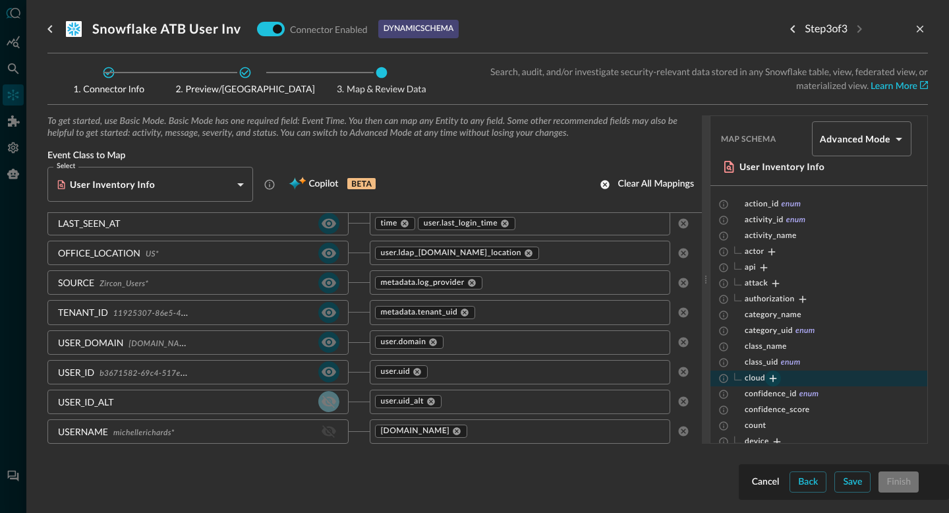
click at [327, 398] on icon "Hide/Show source field" at bounding box center [329, 402] width 16 height 16
click at [328, 433] on icon "Hide/Show source field" at bounding box center [329, 431] width 16 height 16
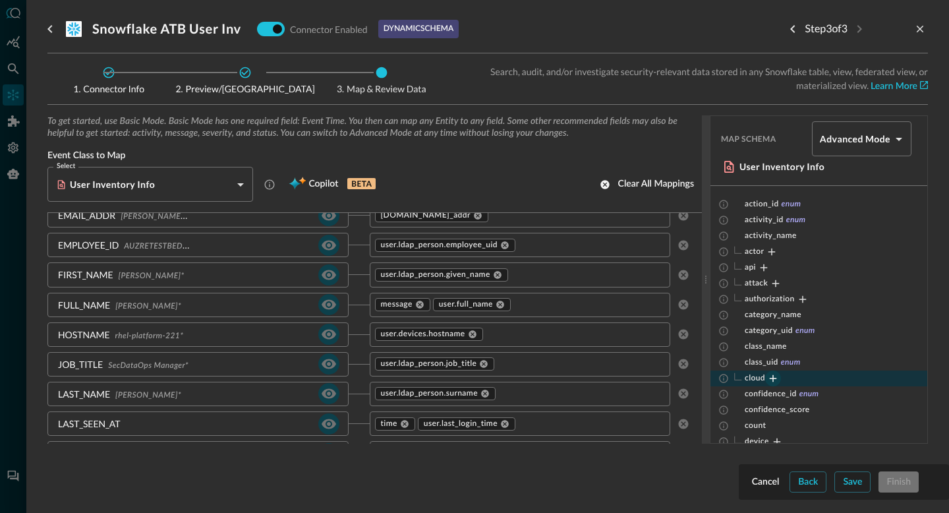
scroll to position [0, 0]
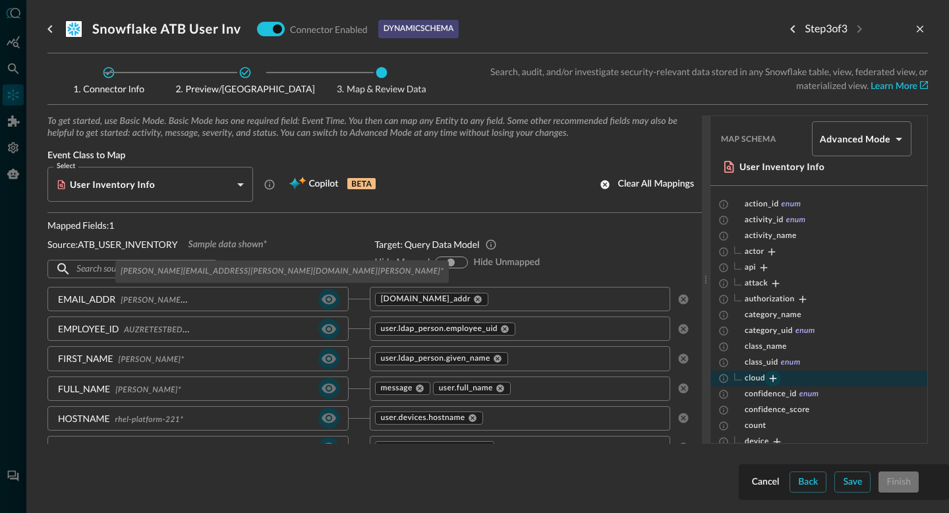
click at [158, 303] on span "[PERSON_NAME][EMAIL_ADDRESS][PERSON_NAME][DOMAIN_NAME][PERSON_NAME] *" at bounding box center [282, 298] width 323 height 11
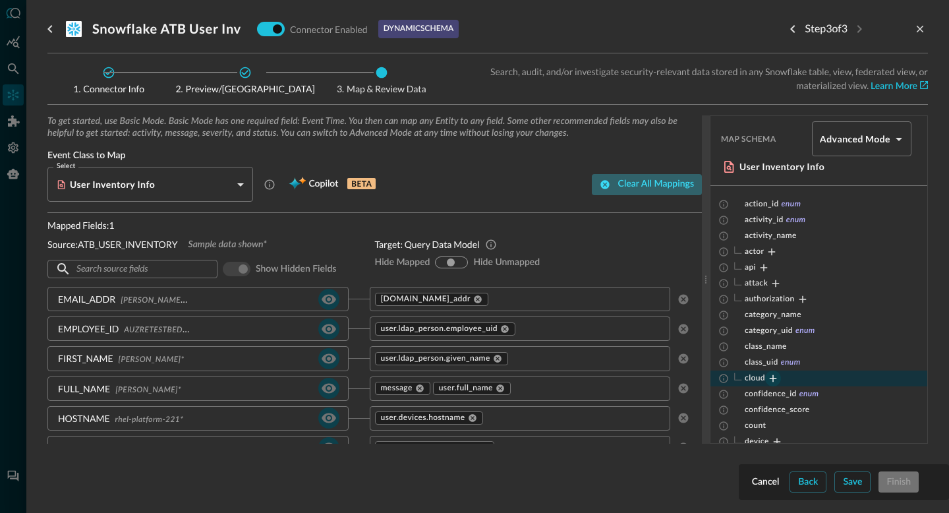
click at [605, 180] on icon "button" at bounding box center [605, 184] width 9 height 9
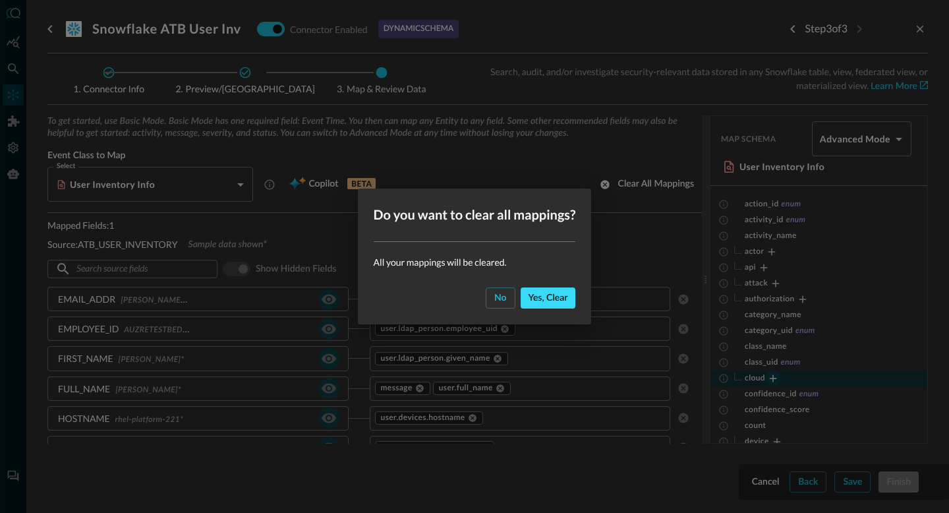
click at [543, 300] on div "Yes, clear" at bounding box center [549, 298] width 40 height 16
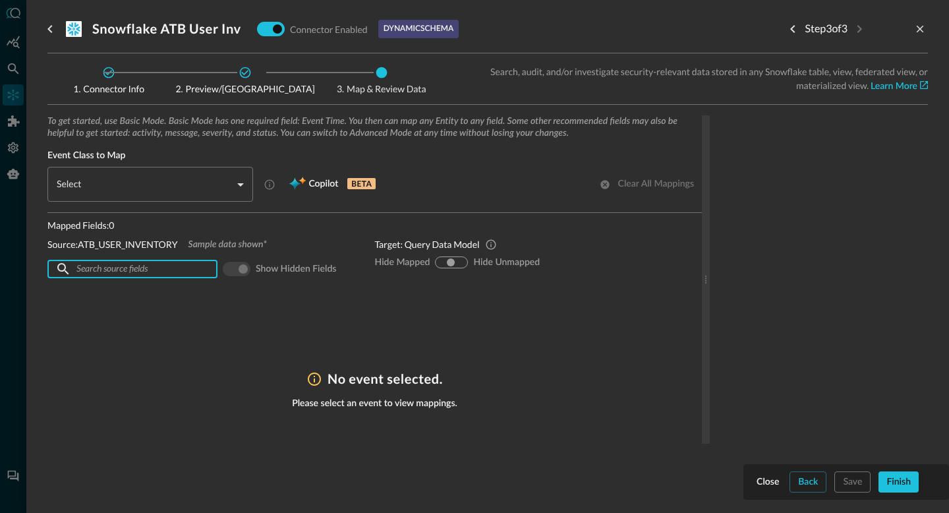
click at [150, 272] on input "text" at bounding box center [131, 269] width 111 height 24
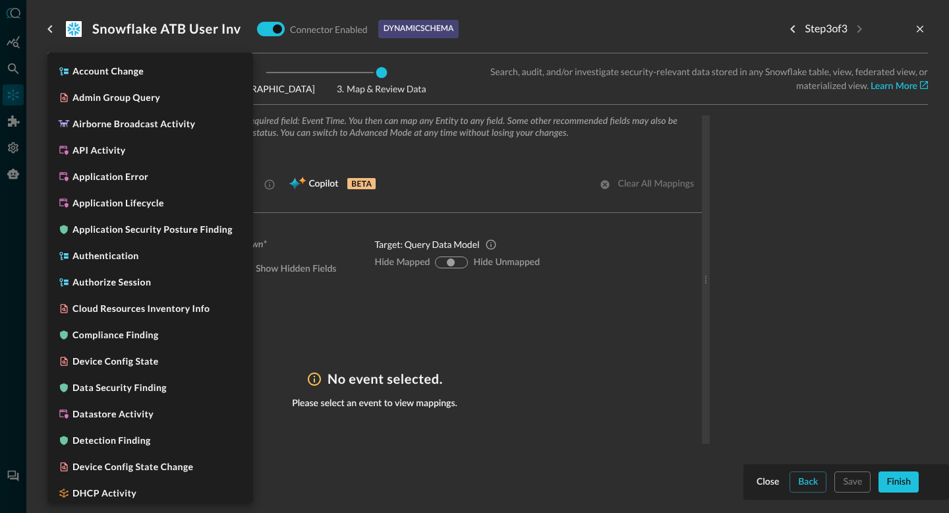
click at [159, 179] on body "Connectors Help Logout MD ​ ​ Add Connector Export Connectors Cloud Infrastruct…" at bounding box center [474, 256] width 949 height 513
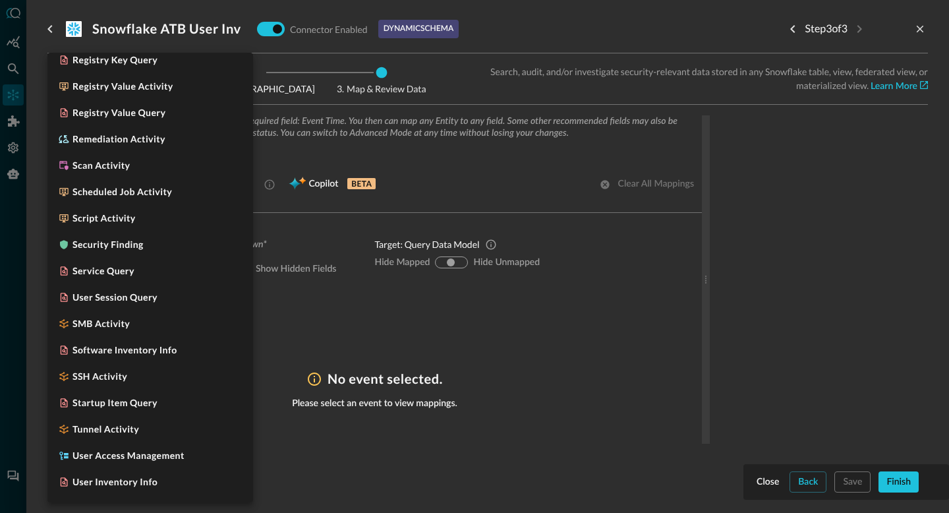
scroll to position [1671, 0]
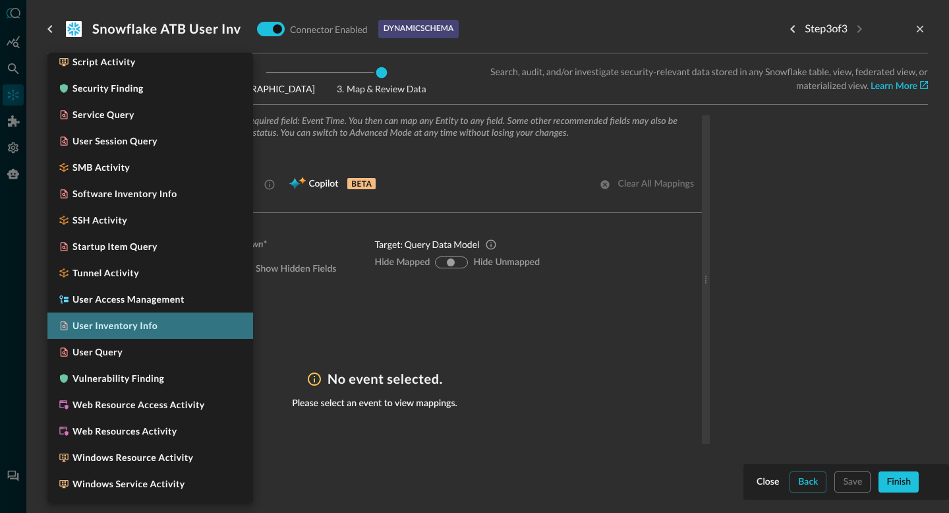
click at [111, 332] on h5 "User Inventory Info" at bounding box center [115, 325] width 85 height 13
type input "CLASS_USER_INVENTORY"
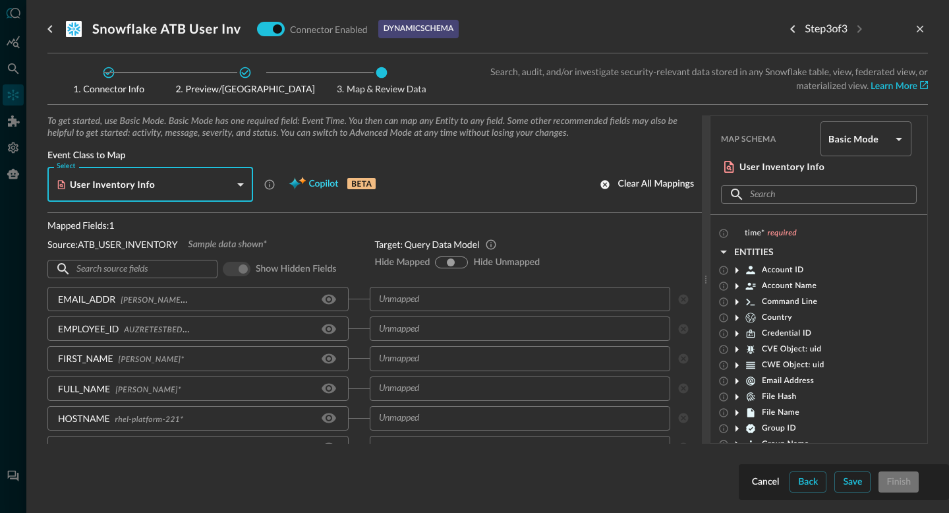
click at [316, 178] on span "Copilot" at bounding box center [324, 184] width 30 height 16
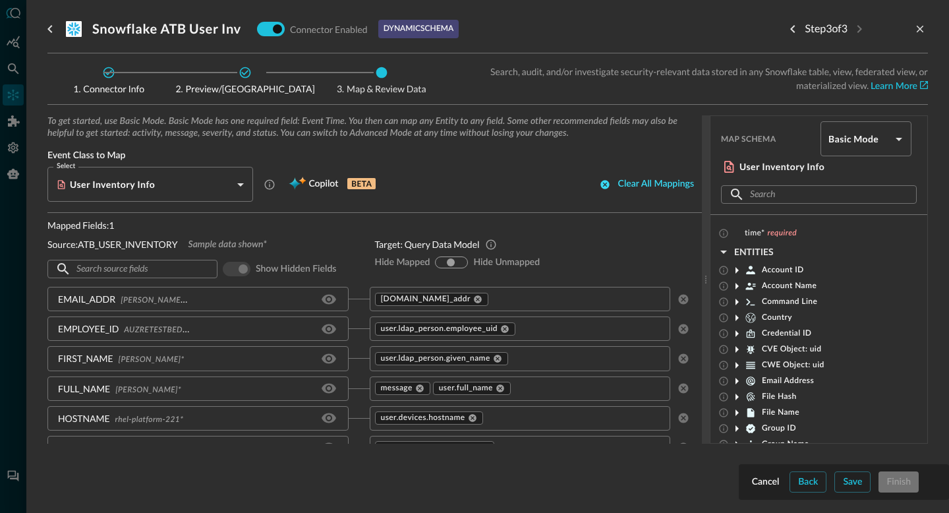
click at [651, 189] on div "Clear all mappings" at bounding box center [656, 184] width 76 height 16
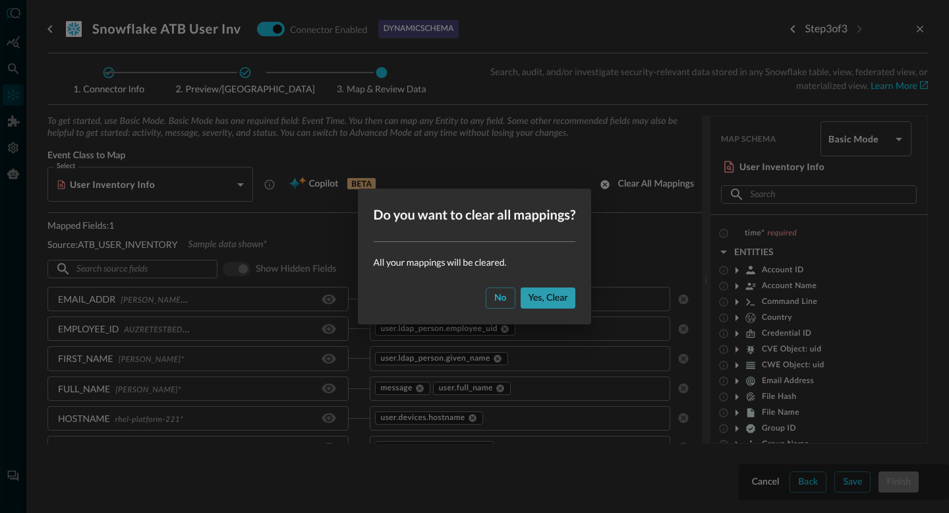
click at [549, 292] on div "Yes, clear" at bounding box center [549, 298] width 40 height 16
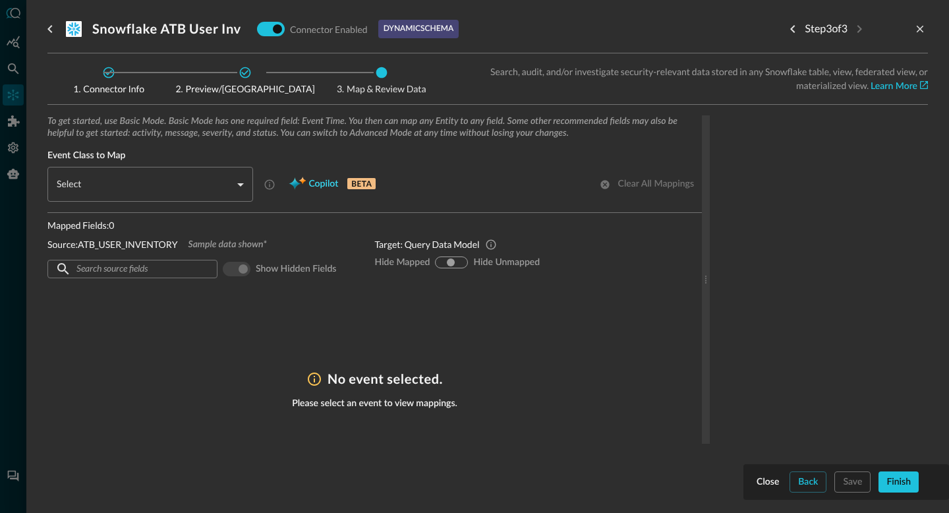
click at [313, 189] on span "Copilot" at bounding box center [324, 184] width 30 height 16
click at [241, 178] on div "​" at bounding box center [154, 184] width 198 height 35
click at [239, 200] on div "​" at bounding box center [154, 184] width 198 height 35
type input "CLASS_USER_INVENTORY"
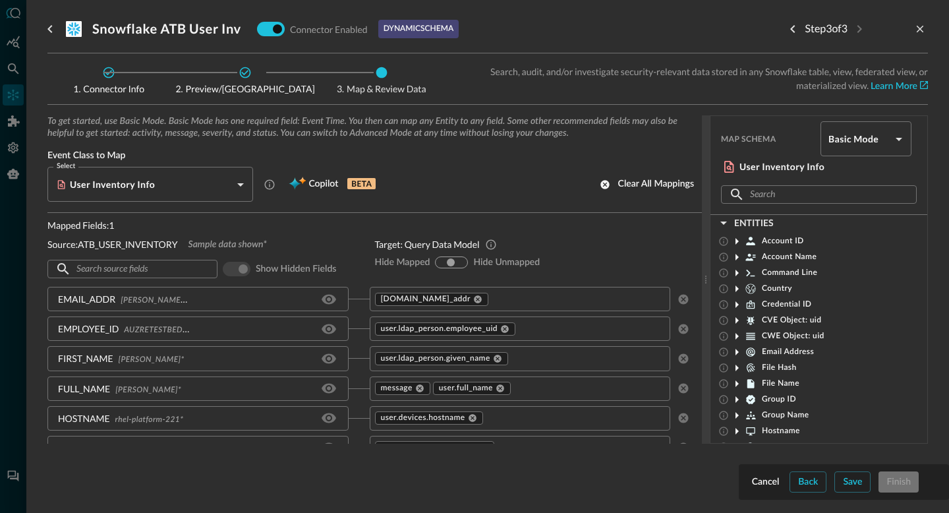
scroll to position [0, 0]
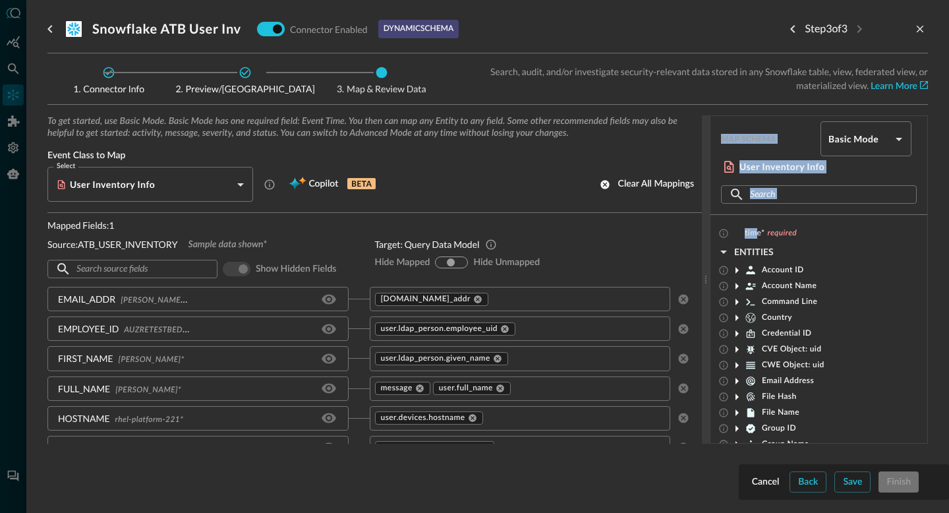
drag, startPoint x: 754, startPoint y: 231, endPoint x: 707, endPoint y: 247, distance: 49.4
click at [707, 247] on div "To get started, use Basic Mode. Basic Mode has one required field: Event Time. …" at bounding box center [487, 279] width 881 height 328
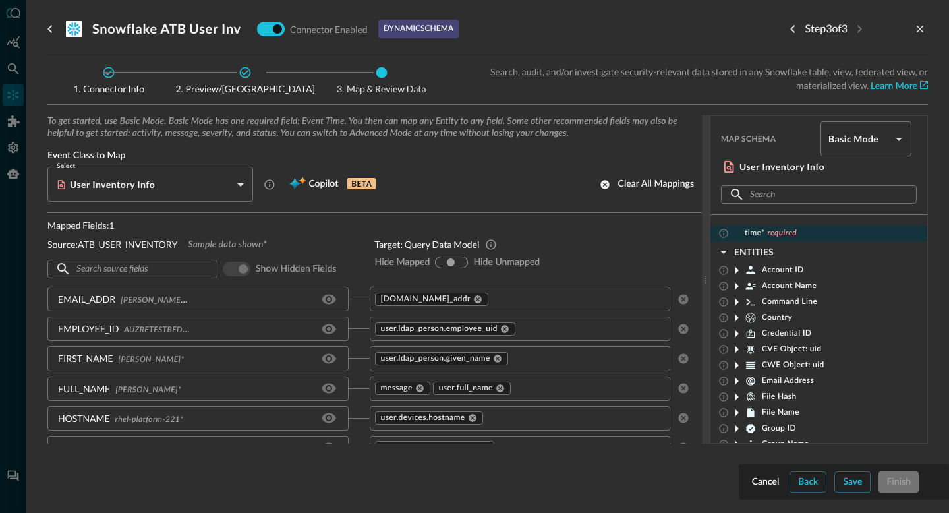
click at [804, 235] on div "time* required" at bounding box center [819, 233] width 217 height 16
click at [564, 297] on input "text" at bounding box center [577, 299] width 175 height 16
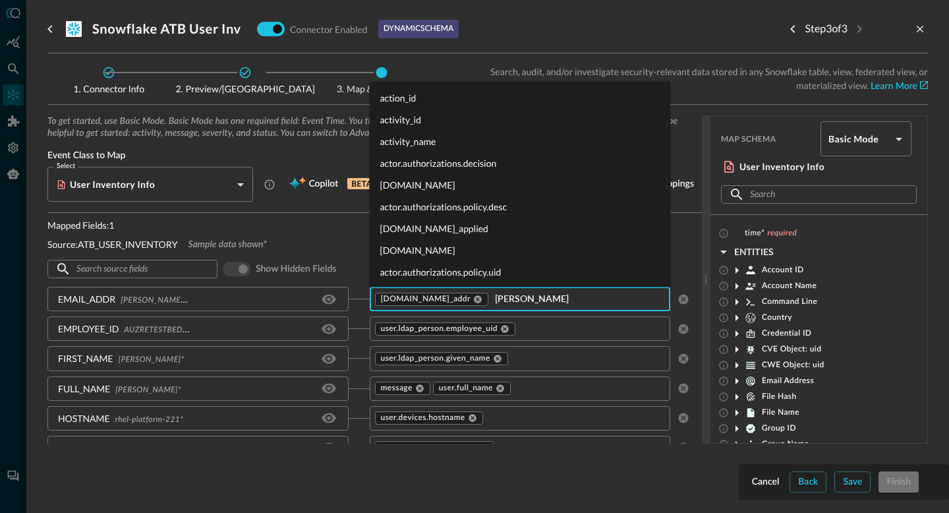
type input "time"
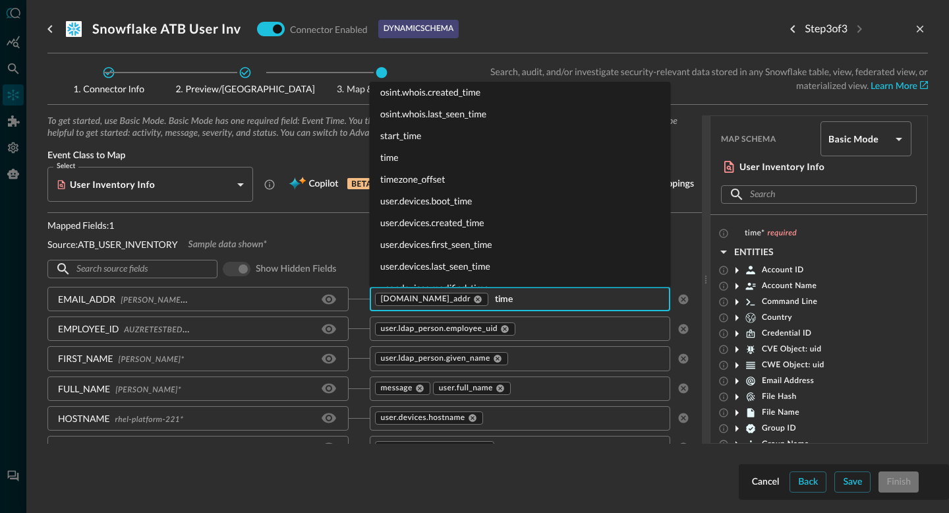
scroll to position [1623, 0]
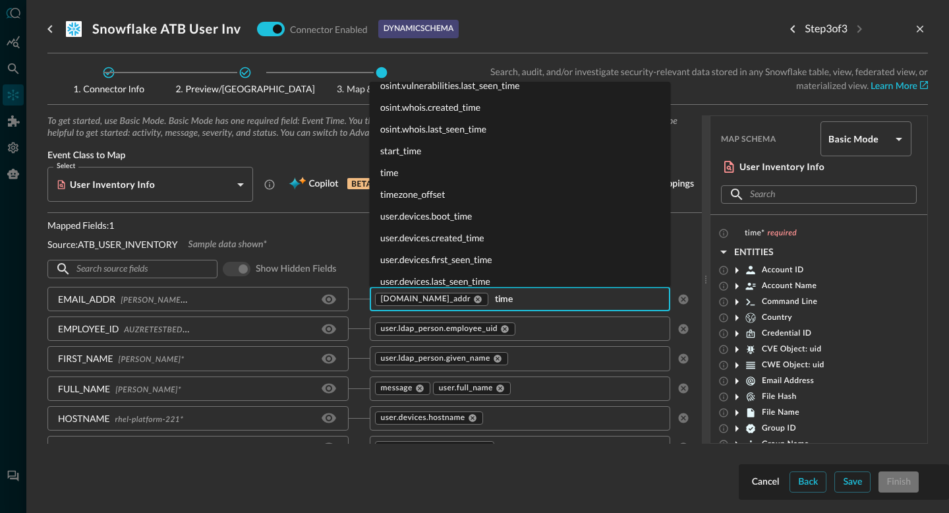
click at [398, 171] on li "time" at bounding box center [520, 173] width 301 height 22
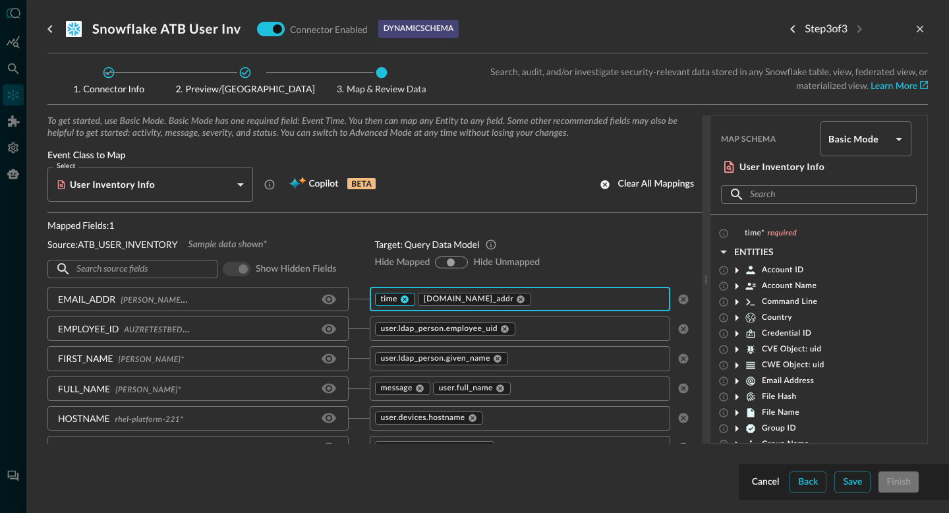
click at [403, 299] on icon at bounding box center [405, 299] width 8 height 8
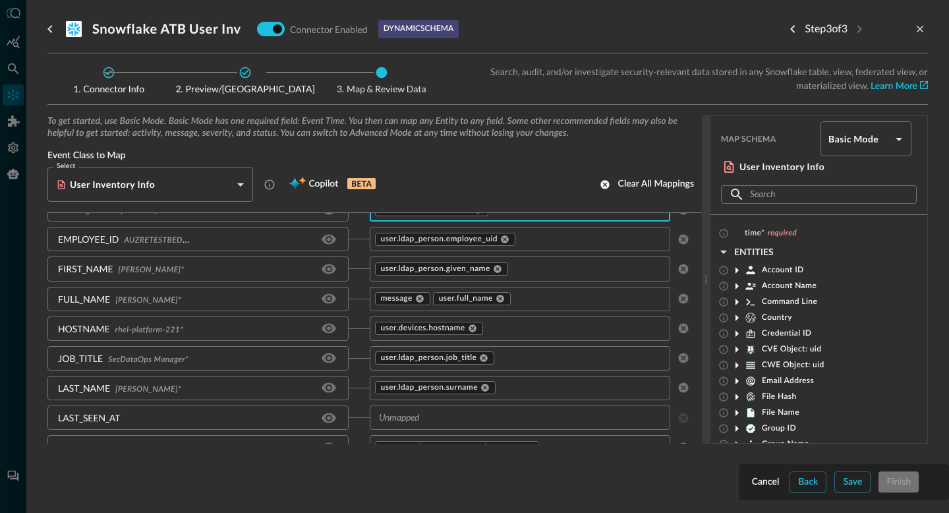
scroll to position [91, 0]
click at [806, 145] on body "Connectors Help Logout MD ​ ​ Add Connector Export Connectors Cloud Infrastruct…" at bounding box center [474, 256] width 949 height 513
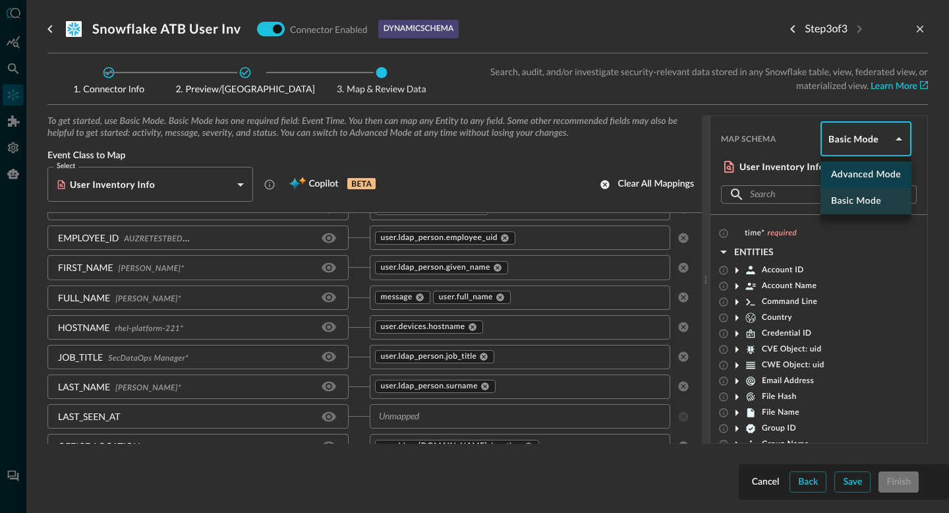
click at [806, 180] on li "Advanced Mode" at bounding box center [866, 175] width 91 height 26
type input "advanced"
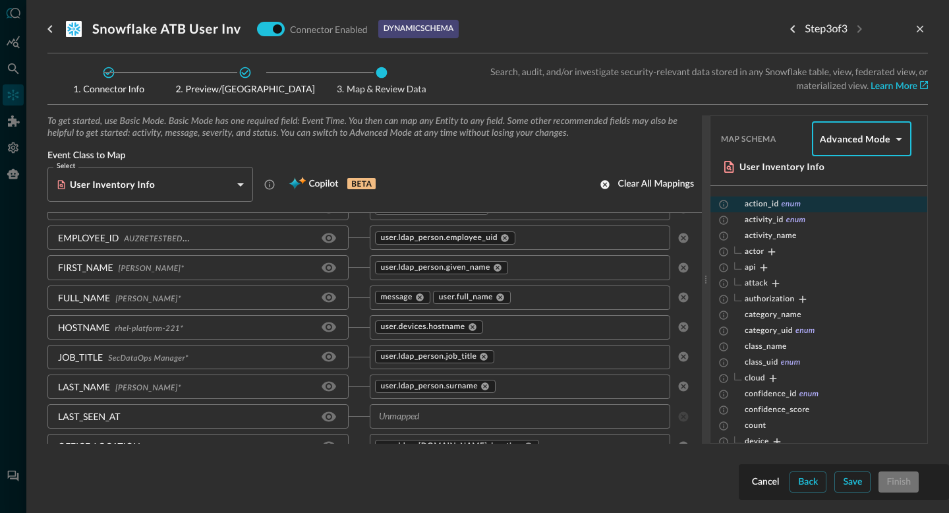
click at [769, 204] on span "action_id" at bounding box center [762, 204] width 34 height 11
click at [785, 204] on span "enum" at bounding box center [792, 204] width 20 height 11
click at [790, 204] on span "enum" at bounding box center [792, 204] width 20 height 11
click at [576, 237] on input "text" at bounding box center [591, 237] width 148 height 16
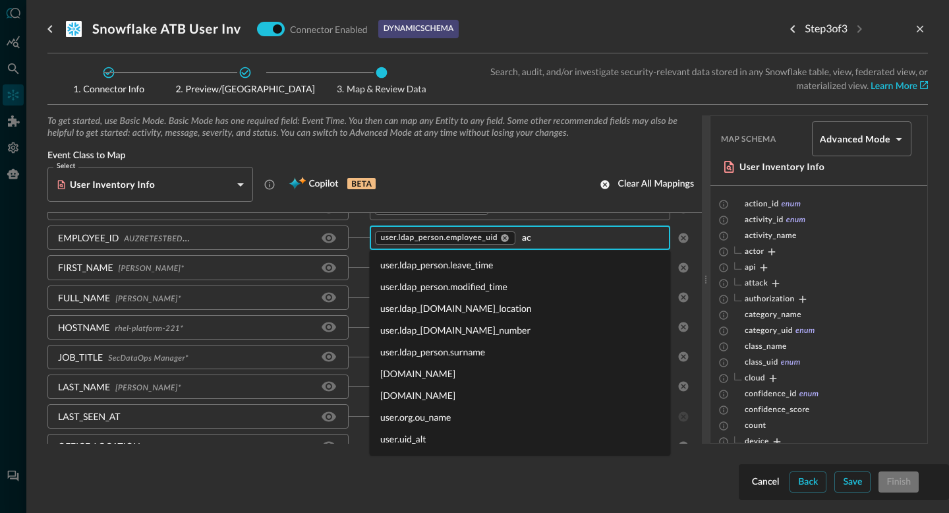
scroll to position [0, 0]
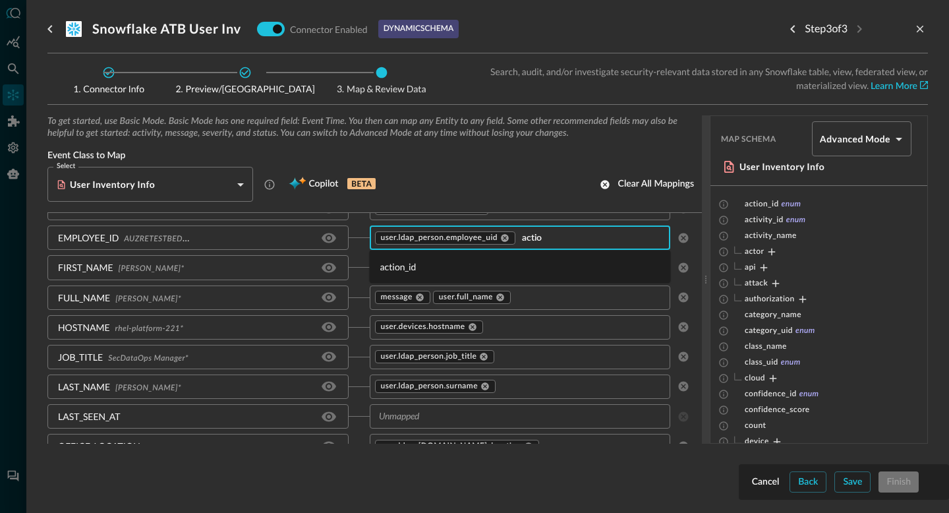
type input "action"
click at [407, 270] on li "action_id" at bounding box center [520, 267] width 301 height 22
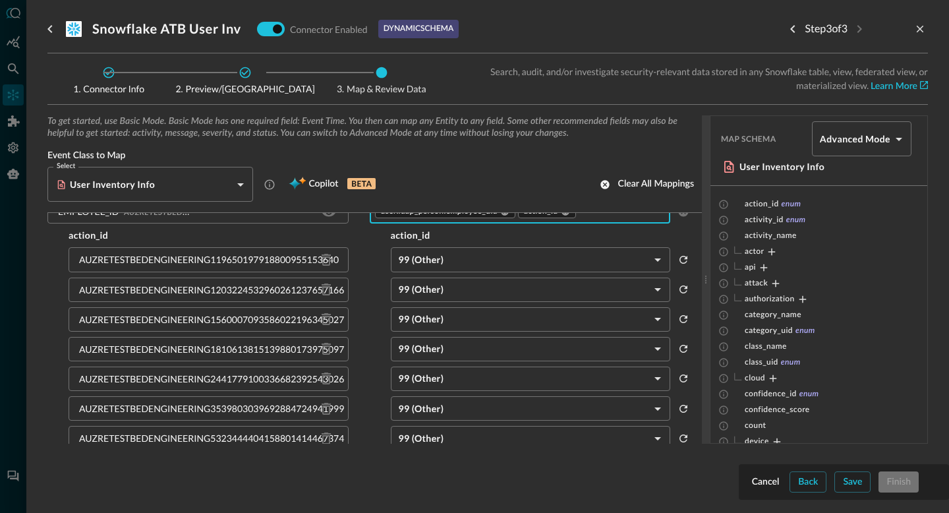
scroll to position [107, 0]
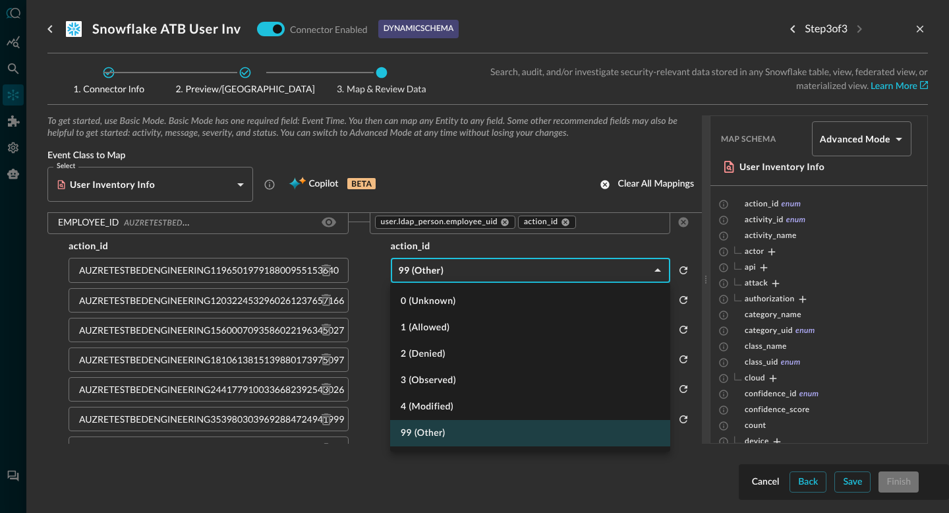
click at [498, 276] on body "Connectors Help Logout MD ​ ​ Add Connector Export Connectors Cloud Infrastruct…" at bounding box center [474, 256] width 949 height 513
click at [510, 243] on div at bounding box center [474, 256] width 949 height 513
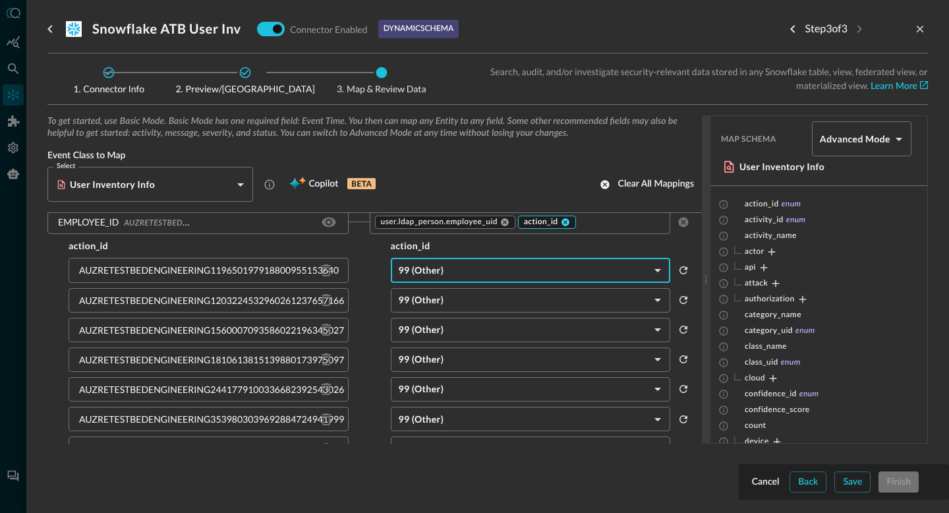
click at [565, 224] on icon at bounding box center [566, 222] width 8 height 8
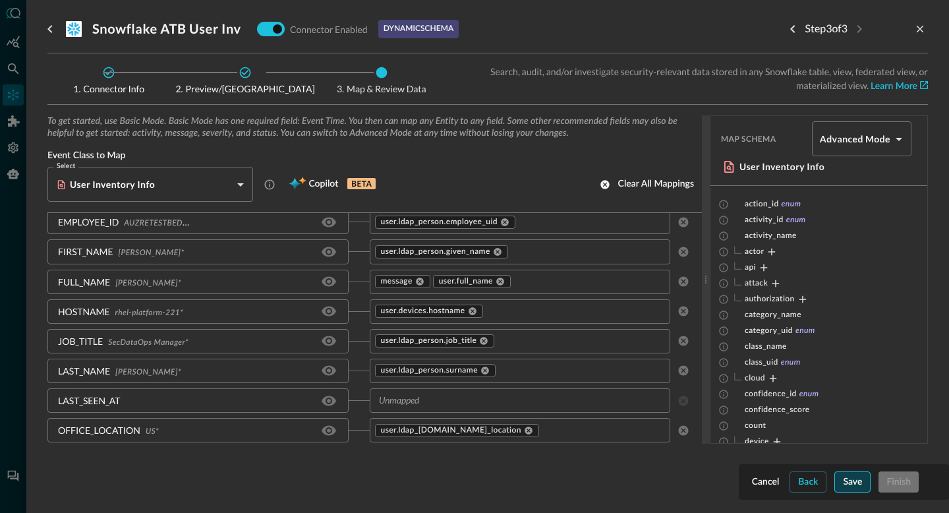
click at [806, 479] on div "Save" at bounding box center [852, 482] width 19 height 16
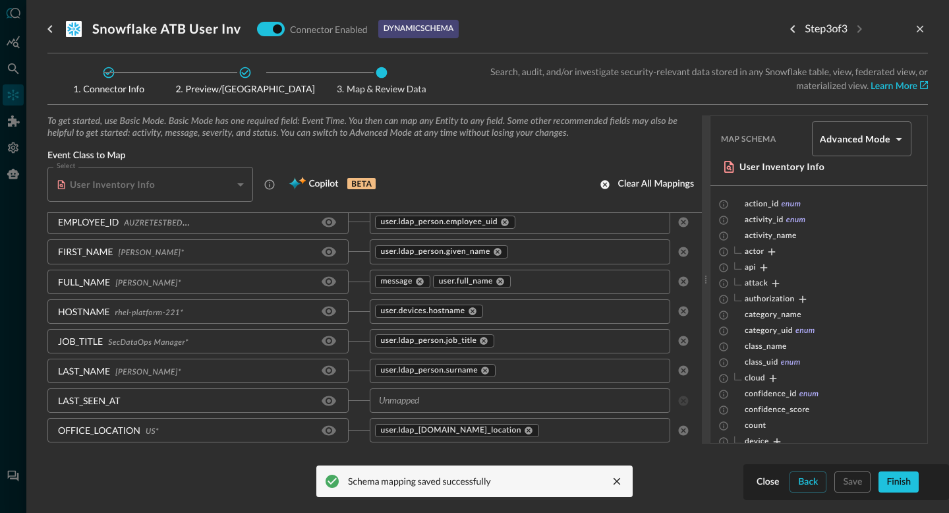
click at [615, 477] on icon "close message" at bounding box center [617, 481] width 12 height 12
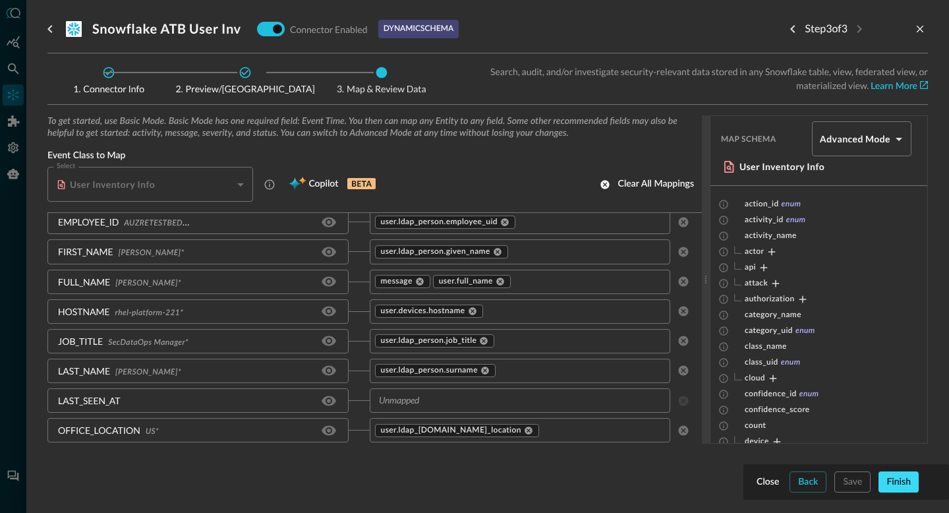
click at [806, 489] on div "Finish" at bounding box center [899, 482] width 24 height 16
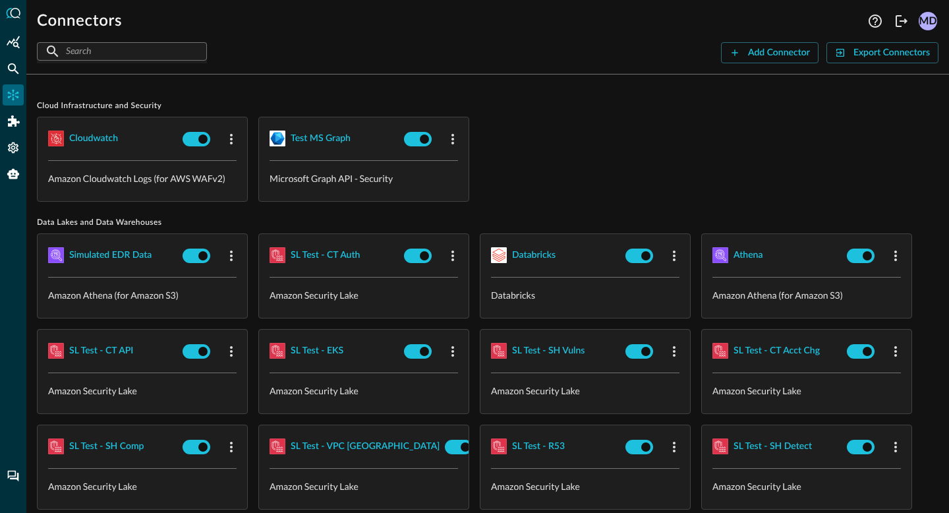
click at [104, 50] on input "text" at bounding box center [121, 51] width 111 height 24
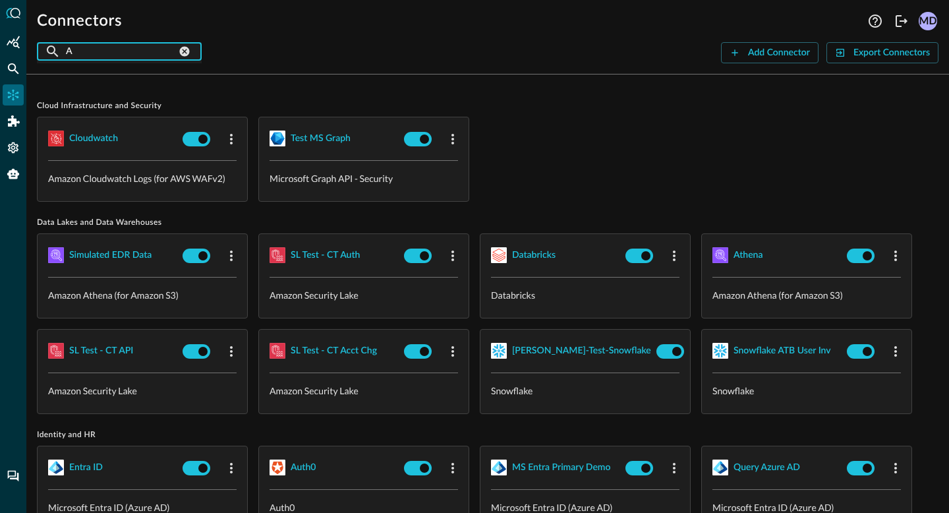
type input "A"
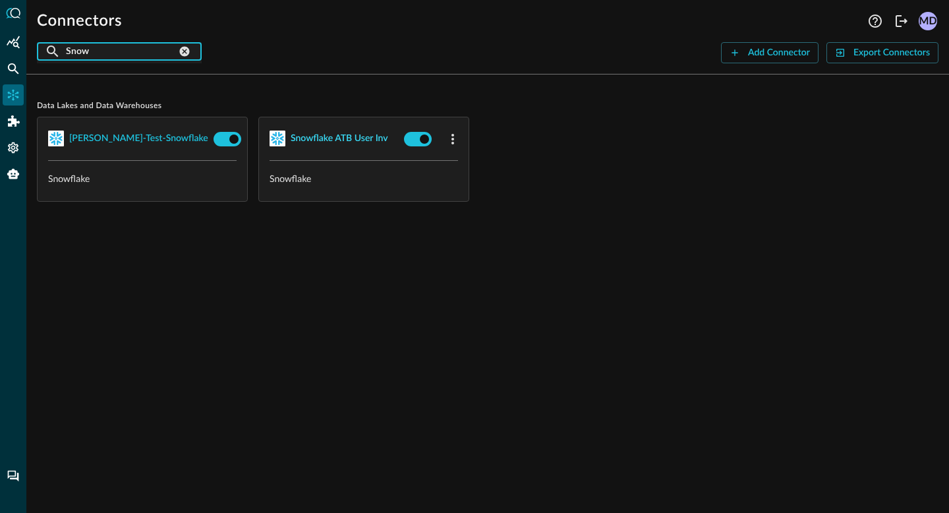
type input "Snow"
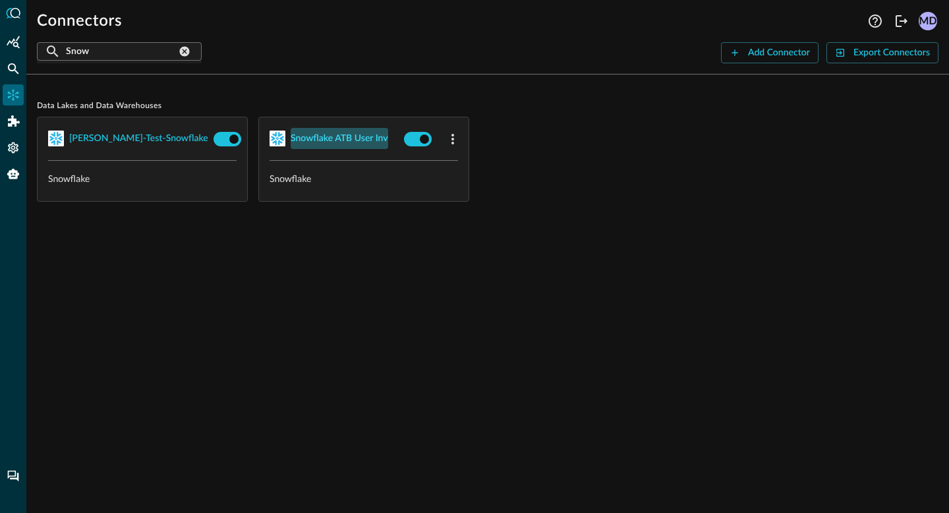
click at [322, 136] on div "Snowflake ATB User Inv" at bounding box center [340, 139] width 98 height 16
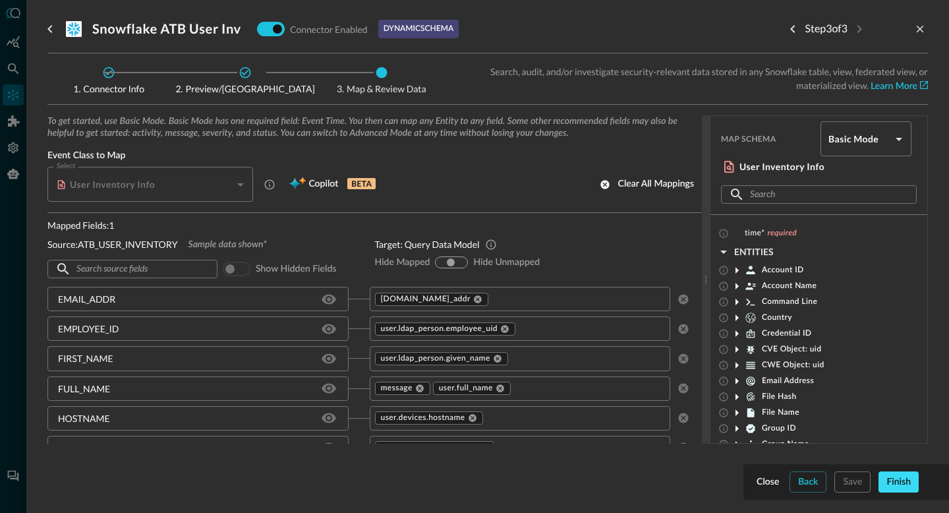
click at [806, 485] on div "Finish" at bounding box center [899, 482] width 24 height 16
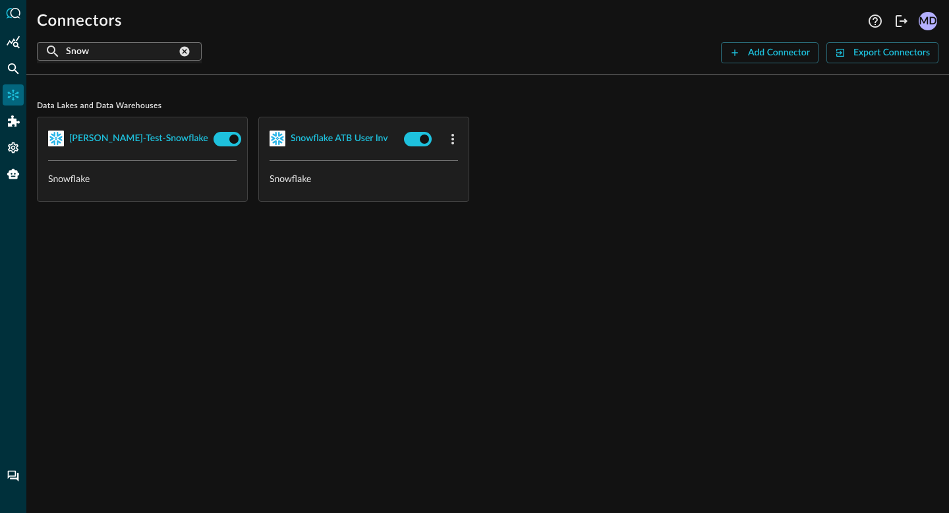
click at [338, 262] on div "Data Lakes and Data Warehouses [PERSON_NAME]-test-snowflake Snowflake Snowflake…" at bounding box center [487, 299] width 923 height 428
click at [323, 140] on div "Snowflake ATB User Inv" at bounding box center [340, 139] width 98 height 16
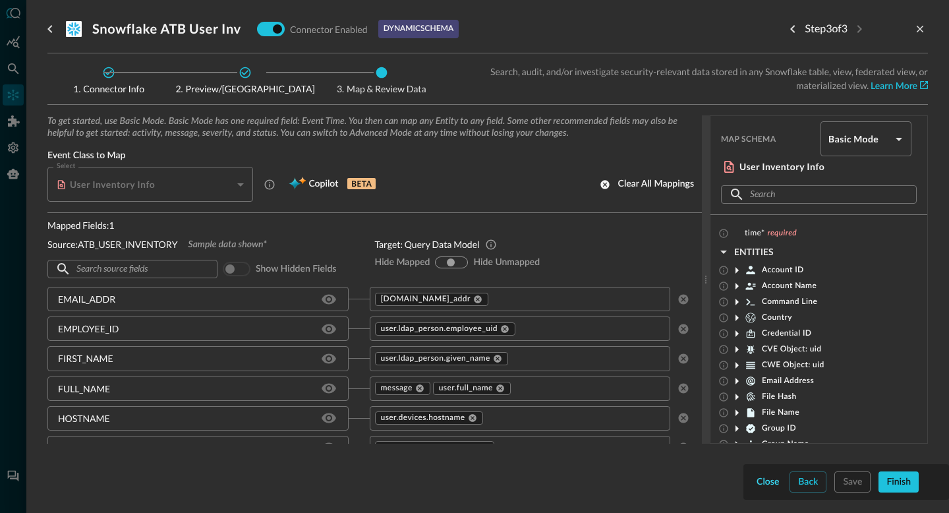
click at [767, 475] on div "Close" at bounding box center [768, 482] width 22 height 16
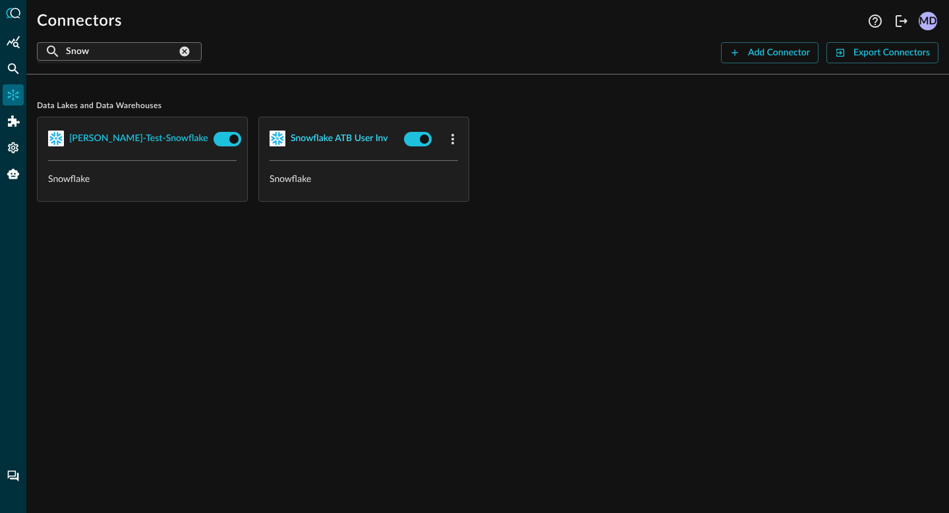
click at [344, 134] on div "Snowflake ATB User Inv" at bounding box center [340, 139] width 98 height 16
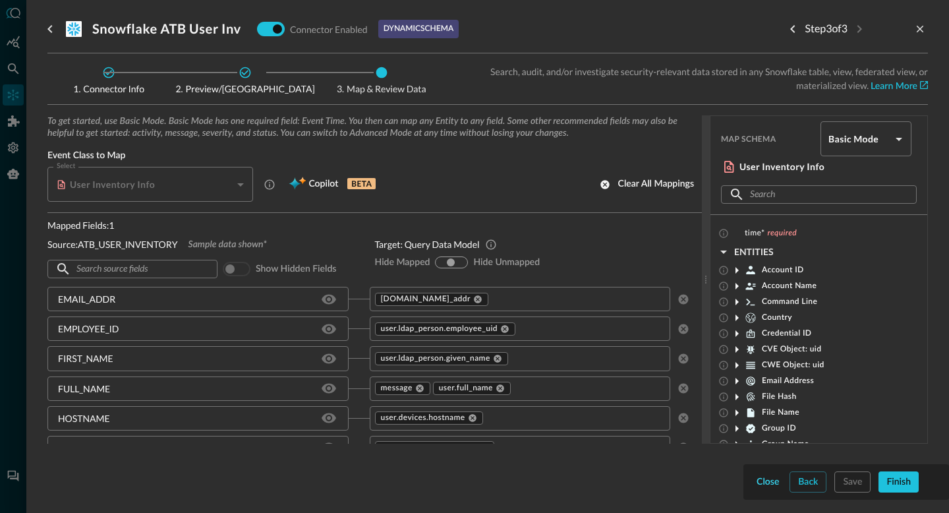
click at [770, 475] on div "Close" at bounding box center [768, 482] width 22 height 16
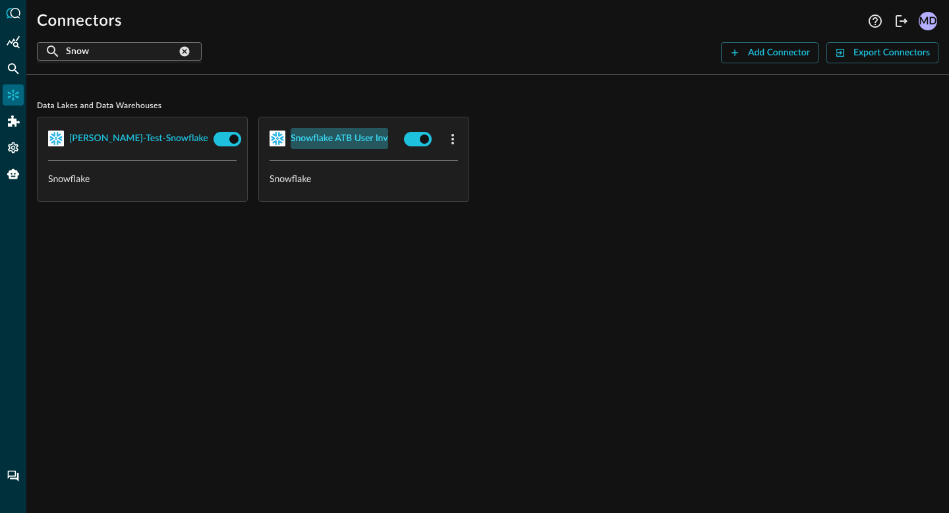
click at [362, 134] on div "Snowflake ATB User Inv" at bounding box center [340, 139] width 98 height 16
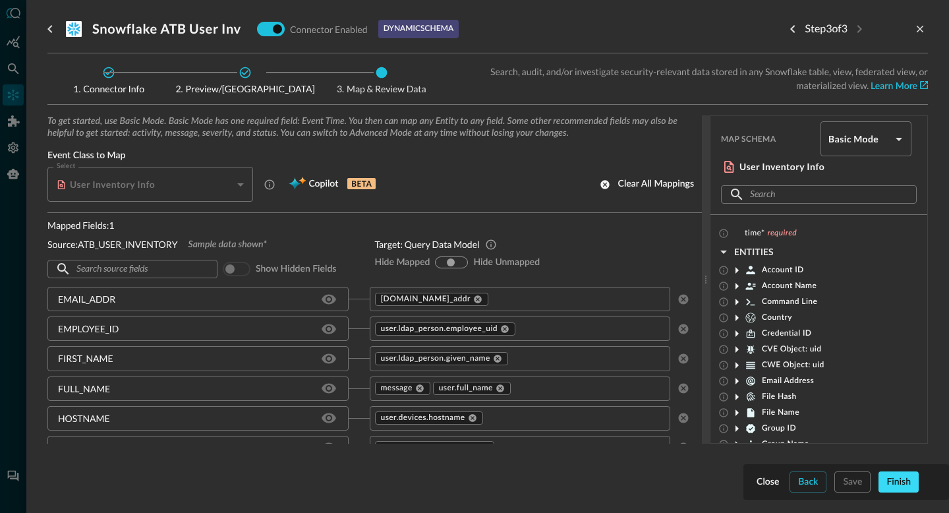
click at [806, 488] on div "Finish" at bounding box center [899, 482] width 24 height 16
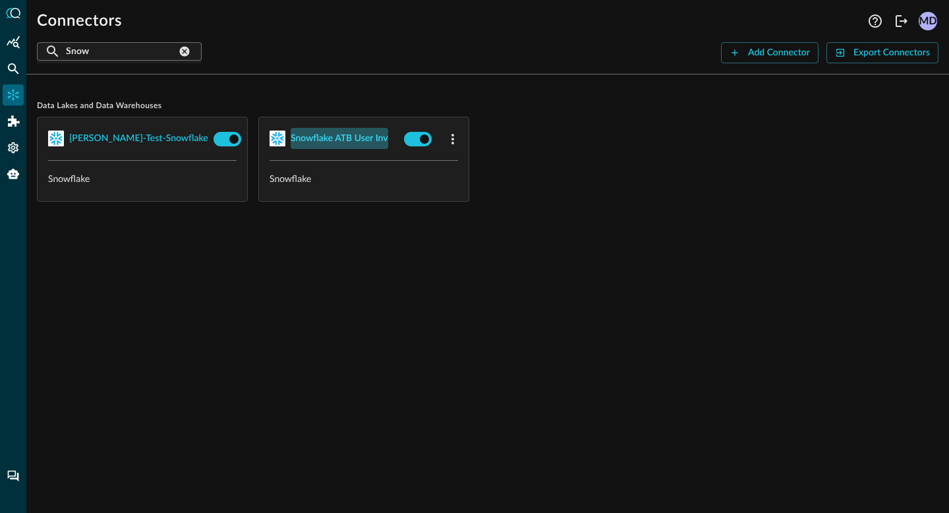
click at [354, 136] on div "Snowflake ATB User Inv" at bounding box center [340, 139] width 98 height 16
